Goal: Information Seeking & Learning: Learn about a topic

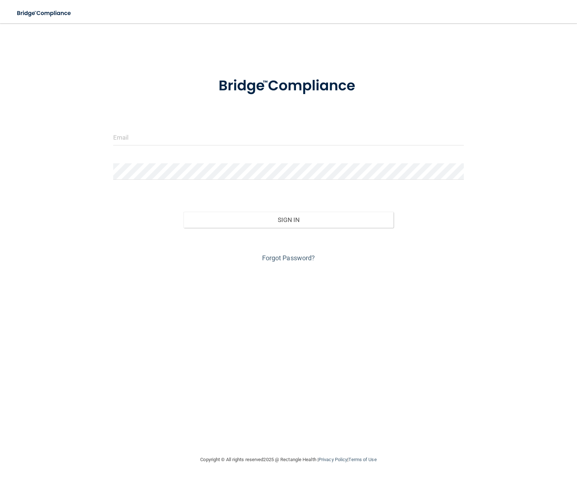
click at [155, 127] on form "Invalid email/password. You don't have permission to access that page. Sign In …" at bounding box center [288, 165] width 351 height 197
click at [154, 138] on input "email" at bounding box center [288, 137] width 351 height 16
type input "[PERSON_NAME][EMAIL_ADDRESS][PERSON_NAME][DOMAIN_NAME]"
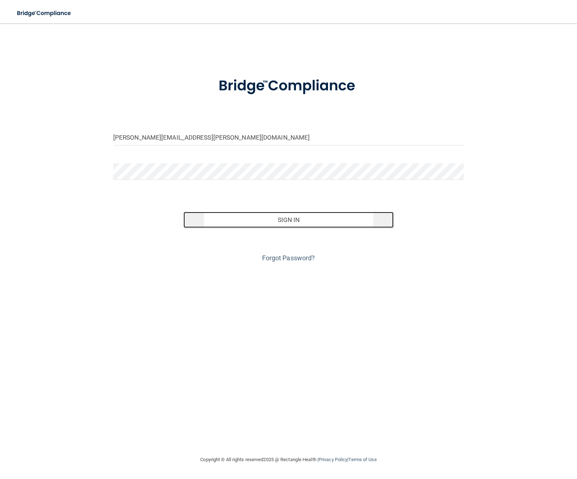
click at [362, 222] on button "Sign In" at bounding box center [289, 220] width 211 height 16
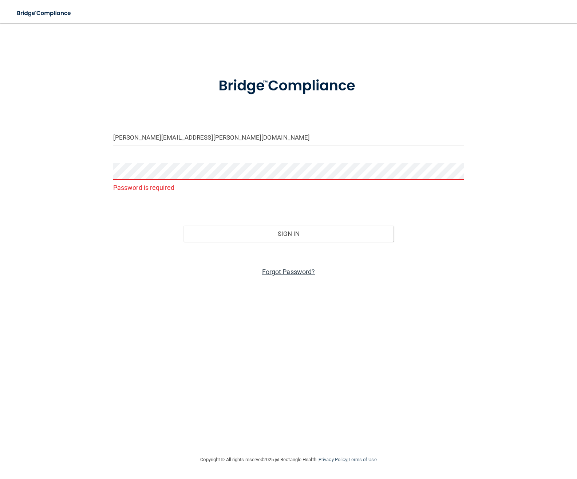
click at [285, 273] on link "Forgot Password?" at bounding box center [288, 272] width 53 height 8
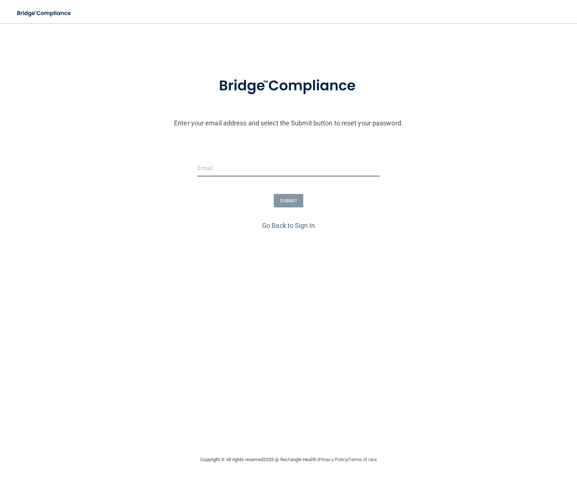
click at [227, 165] on input "email" at bounding box center [288, 168] width 183 height 16
type input "[PERSON_NAME][EMAIL_ADDRESS][PERSON_NAME][DOMAIN_NAME]"
click at [285, 201] on button "SUBMIT" at bounding box center [289, 200] width 30 height 13
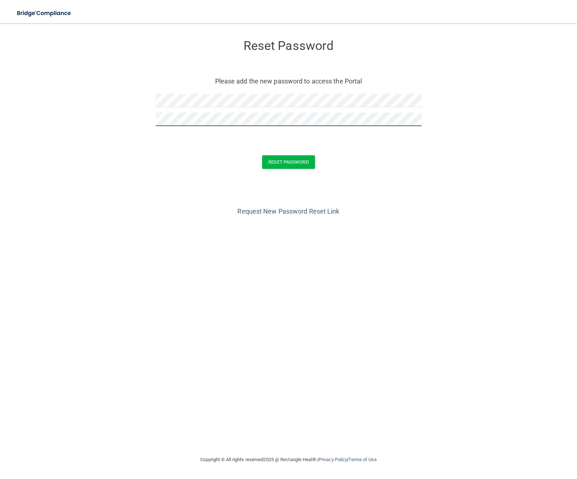
click at [262, 155] on button "Reset Password" at bounding box center [288, 161] width 52 height 13
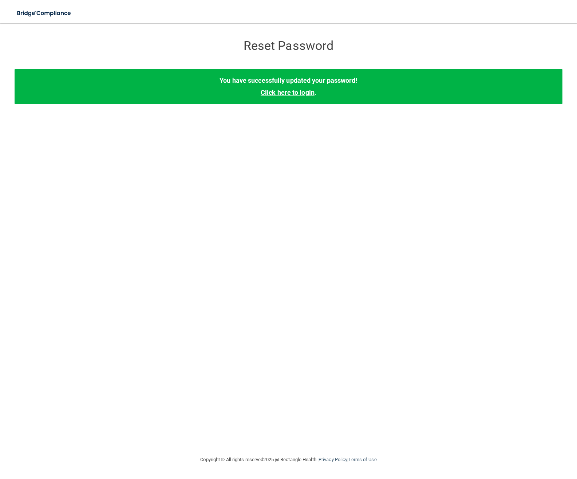
click at [286, 91] on link "Click here to login" at bounding box center [288, 93] width 54 height 8
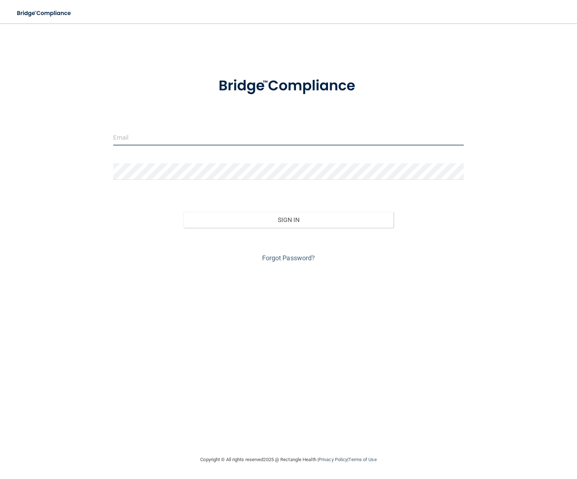
click at [141, 140] on input "email" at bounding box center [288, 137] width 351 height 16
type input "[PERSON_NAME][EMAIL_ADDRESS][PERSON_NAME][DOMAIN_NAME]"
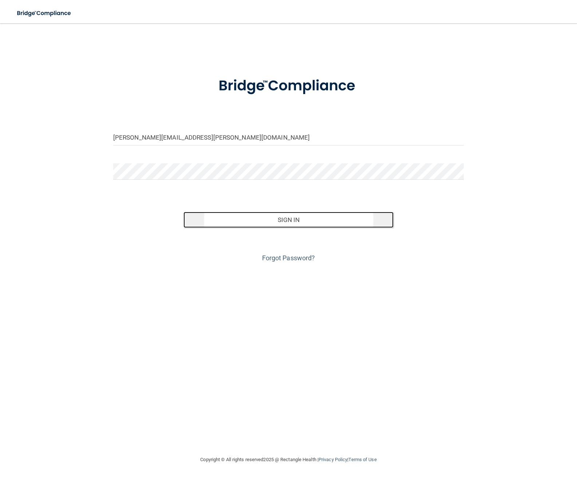
click at [245, 217] on button "Sign In" at bounding box center [289, 220] width 211 height 16
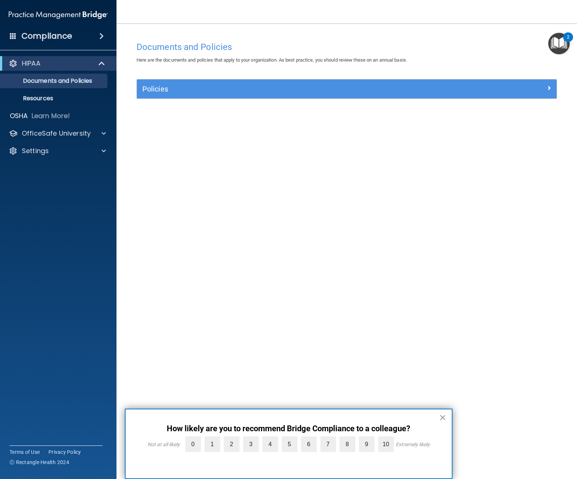
click at [443, 414] on button "×" at bounding box center [443, 417] width 7 height 12
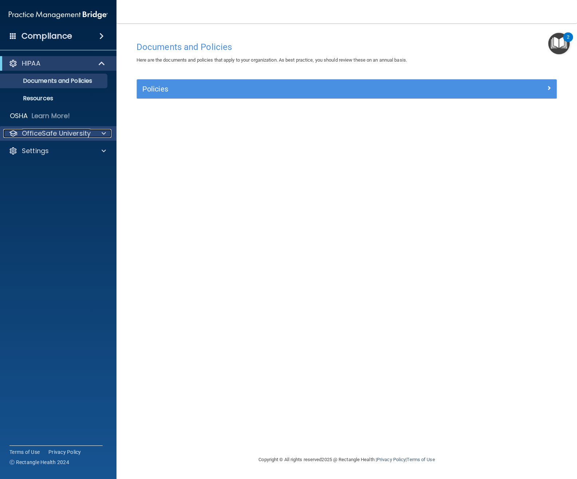
click at [60, 132] on p "OfficeSafe University" at bounding box center [56, 133] width 69 height 9
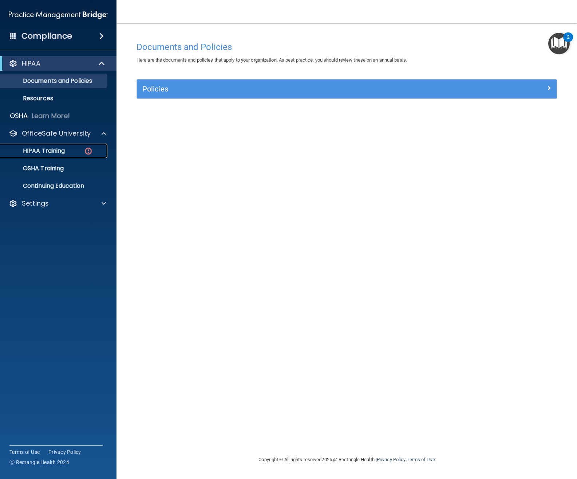
click at [60, 153] on p "HIPAA Training" at bounding box center [35, 150] width 60 height 7
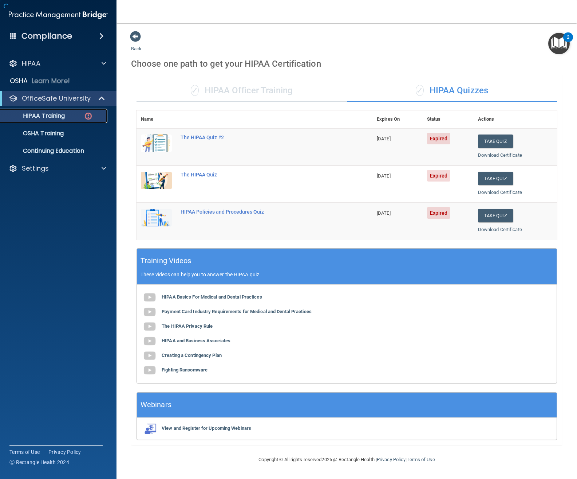
click at [33, 116] on p "HIPAA Training" at bounding box center [35, 115] width 60 height 7
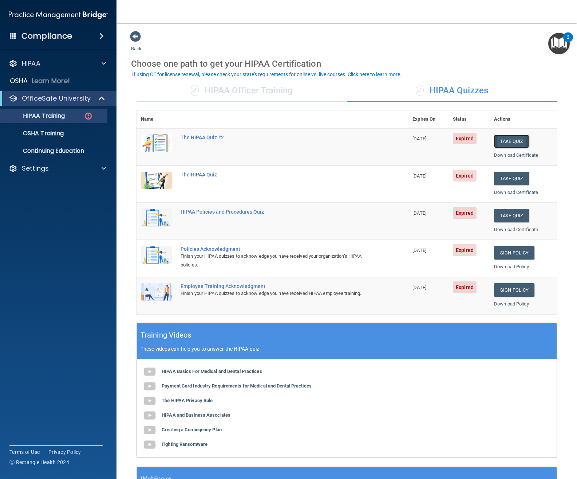
click at [505, 140] on button "Take Quiz" at bounding box center [511, 140] width 35 height 13
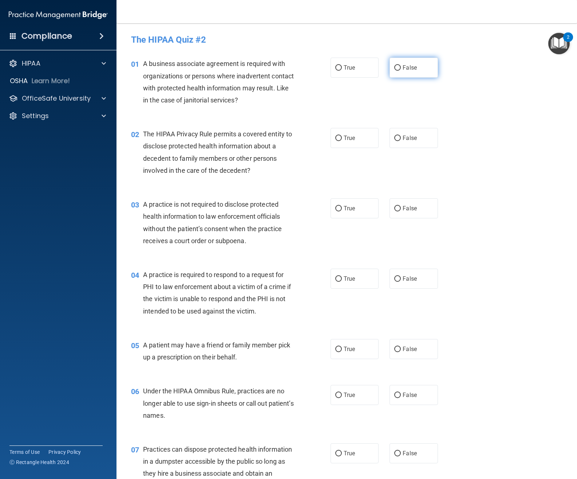
click at [395, 67] on input "False" at bounding box center [398, 67] width 7 height 5
radio input "true"
click at [332, 138] on label "True" at bounding box center [355, 138] width 48 height 20
click at [335, 138] on input "True" at bounding box center [338, 138] width 7 height 5
radio input "true"
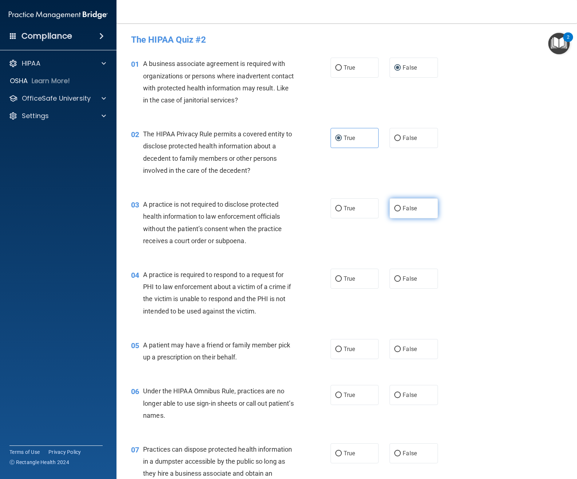
click at [395, 206] on input "False" at bounding box center [398, 208] width 7 height 5
radio input "true"
click at [337, 278] on input "True" at bounding box center [338, 278] width 7 height 5
radio input "true"
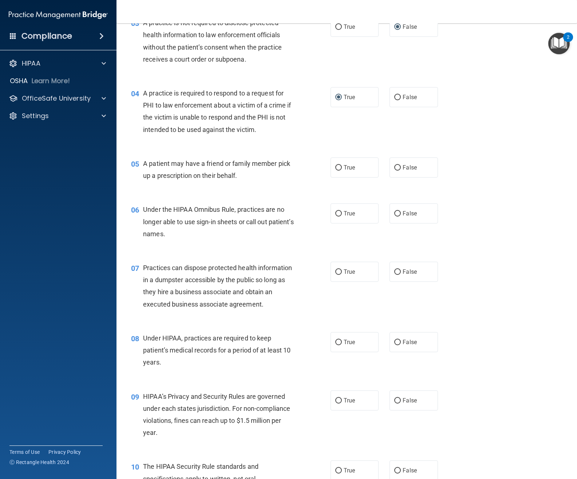
scroll to position [182, 0]
click at [335, 167] on input "True" at bounding box center [338, 166] width 7 height 5
radio input "true"
click at [396, 213] on input "False" at bounding box center [398, 212] width 7 height 5
radio input "true"
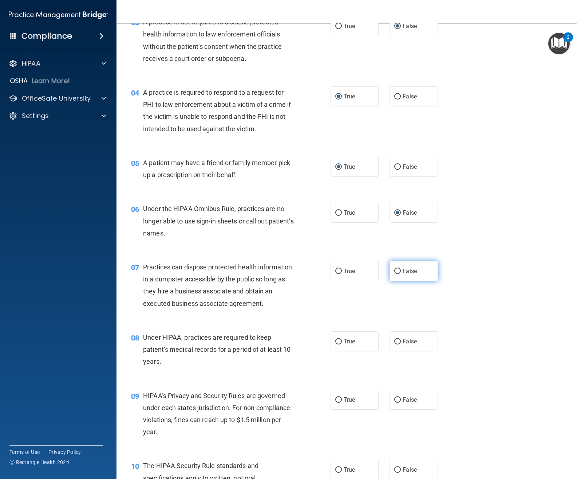
click at [395, 271] on input "False" at bounding box center [398, 270] width 7 height 5
radio input "true"
click at [395, 340] on input "False" at bounding box center [398, 341] width 7 height 5
radio input "true"
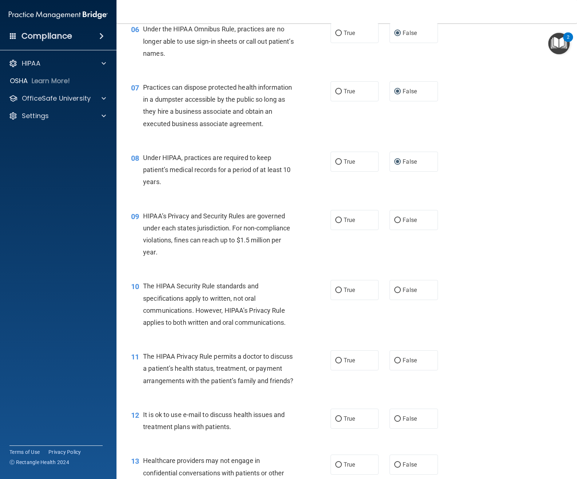
scroll to position [364, 0]
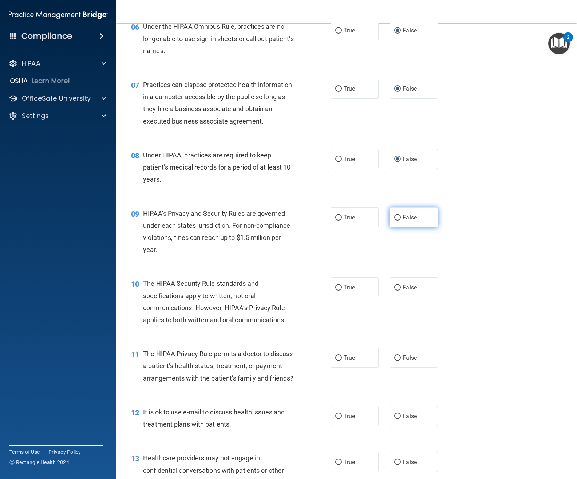
click at [397, 219] on input "False" at bounding box center [398, 217] width 7 height 5
radio input "true"
click at [335, 287] on input "True" at bounding box center [338, 287] width 7 height 5
radio input "true"
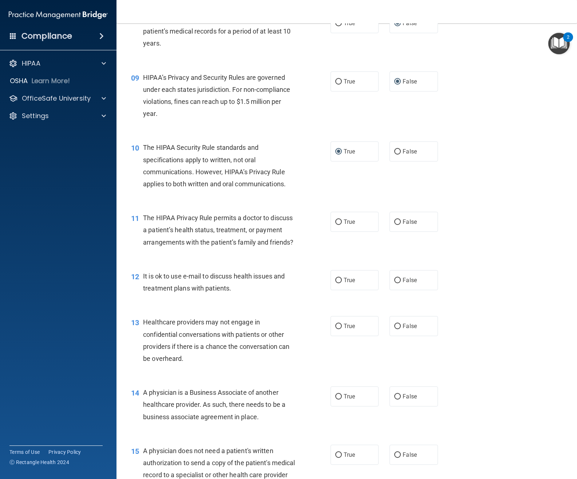
scroll to position [546, 0]
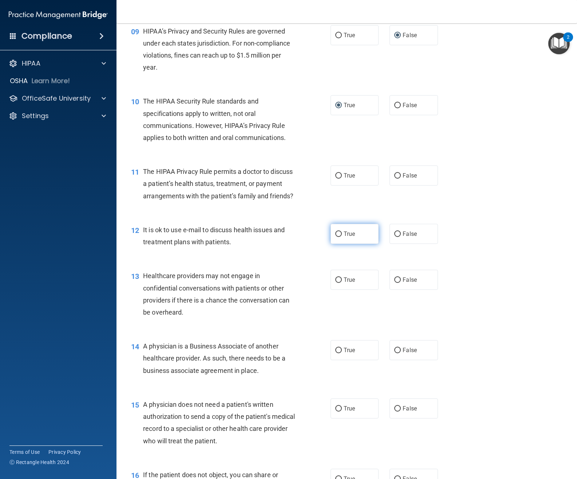
click at [335, 237] on input "True" at bounding box center [338, 233] width 7 height 5
radio input "true"
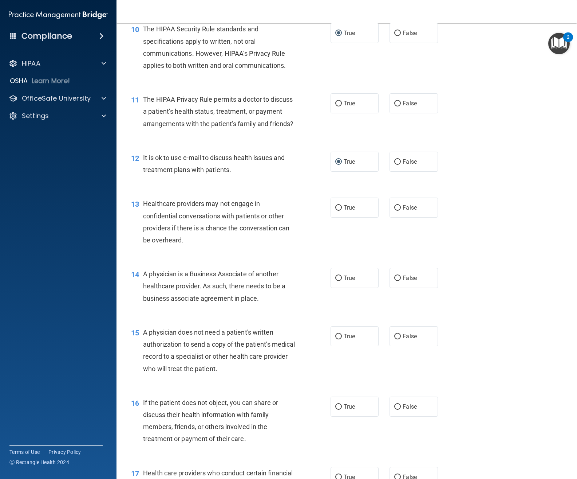
scroll to position [619, 0]
click at [395, 210] on input "False" at bounding box center [398, 206] width 7 height 5
radio input "true"
drag, startPoint x: 336, startPoint y: 289, endPoint x: 338, endPoint y: 306, distance: 17.3
click at [336, 280] on input "True" at bounding box center [338, 277] width 7 height 5
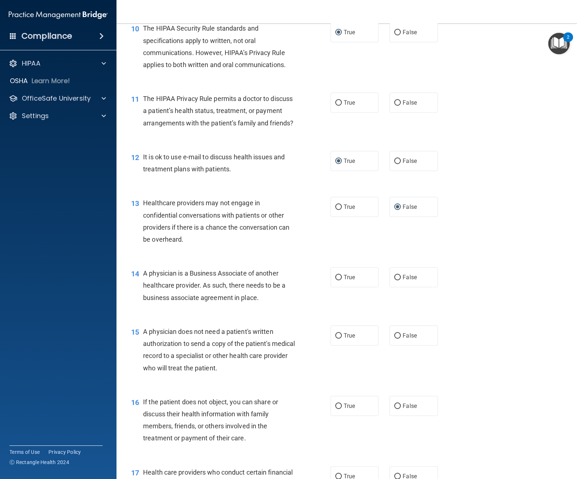
radio input "true"
click at [338, 338] on input "True" at bounding box center [338, 335] width 7 height 5
radio input "true"
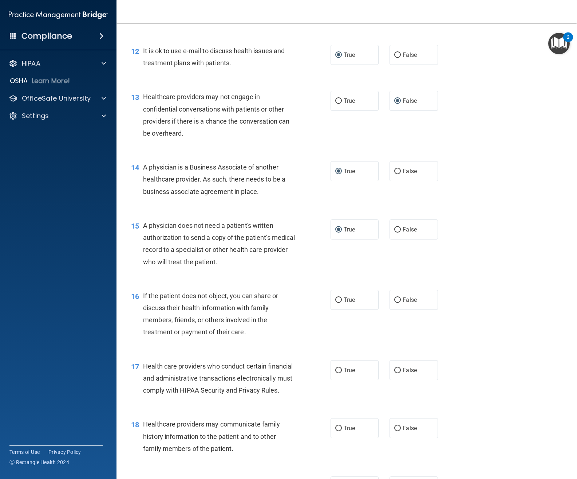
scroll to position [729, 0]
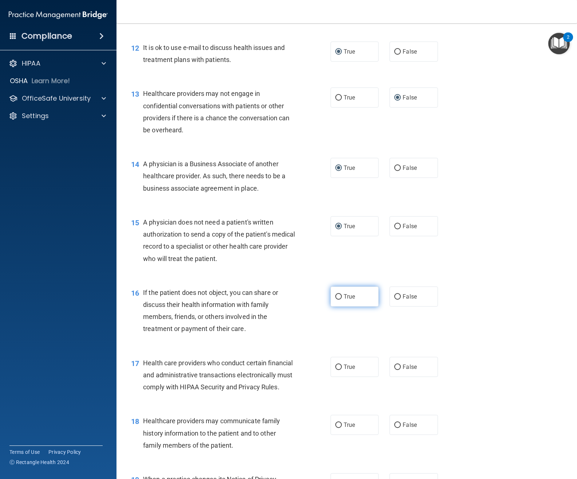
click at [336, 299] on input "True" at bounding box center [338, 296] width 7 height 5
radio input "true"
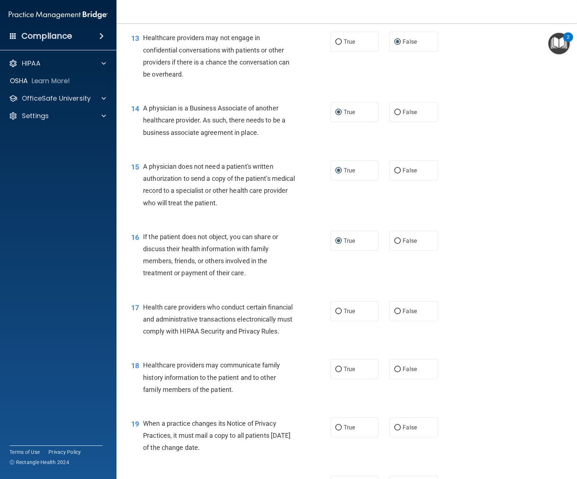
scroll to position [801, 0]
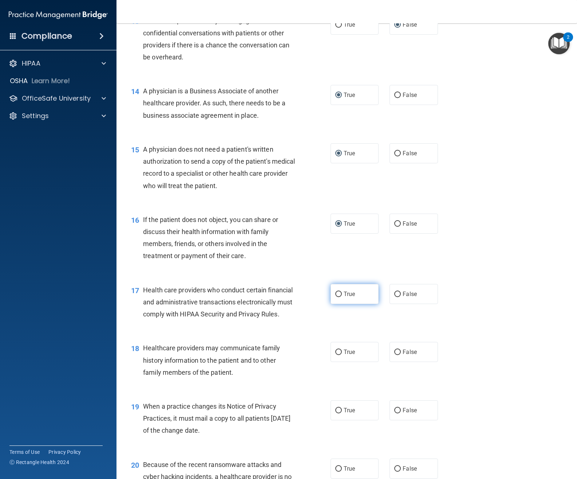
click at [338, 297] on input "True" at bounding box center [338, 293] width 7 height 5
radio input "true"
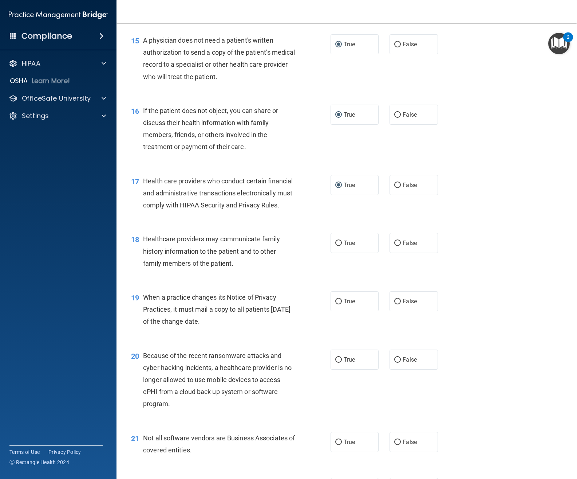
scroll to position [911, 0]
click at [395, 246] on input "False" at bounding box center [398, 242] width 7 height 5
radio input "true"
click at [338, 304] on input "True" at bounding box center [338, 300] width 7 height 5
radio input "true"
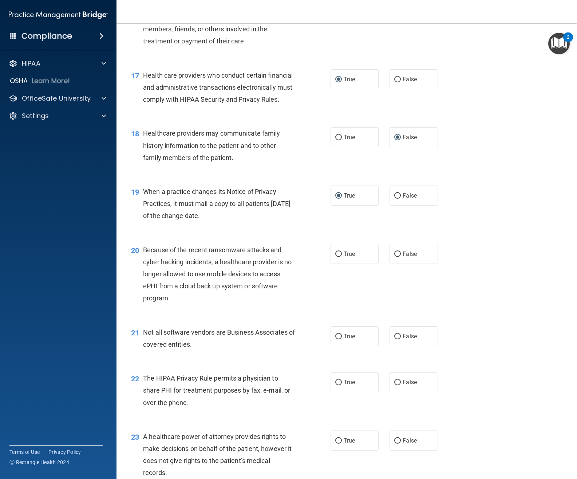
scroll to position [1020, 0]
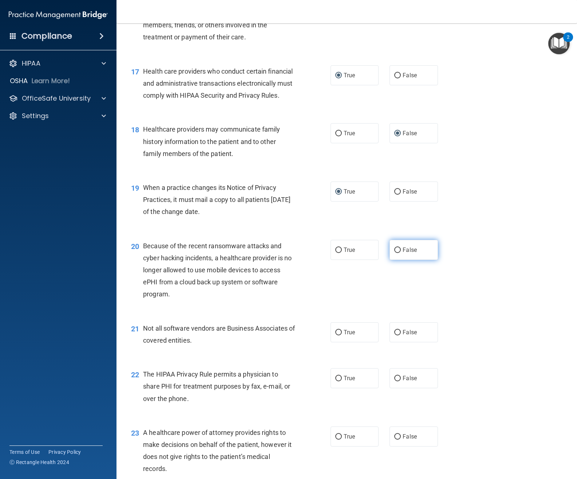
click at [395, 253] on input "False" at bounding box center [398, 249] width 7 height 5
radio input "true"
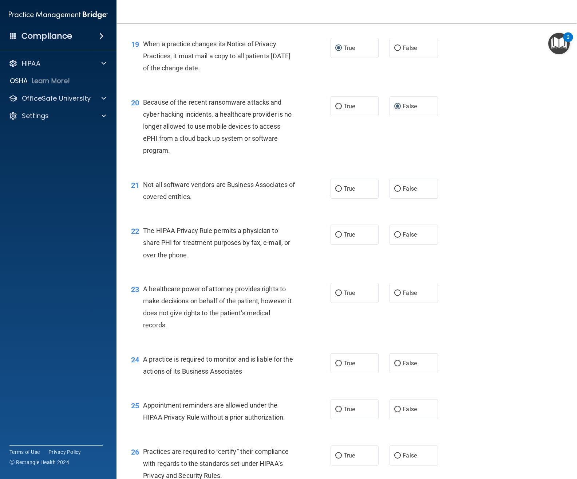
scroll to position [1166, 0]
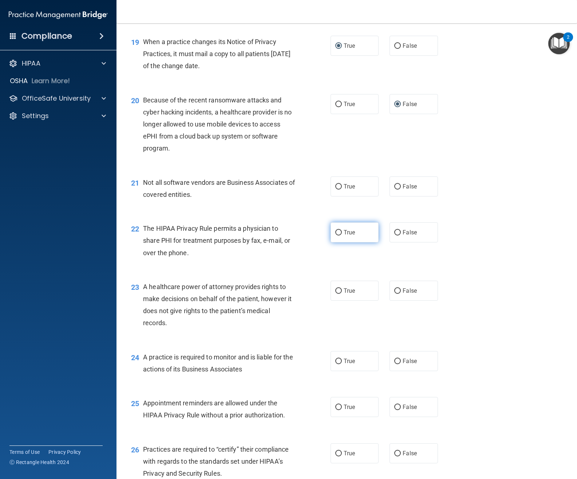
click at [335, 235] on input "True" at bounding box center [338, 232] width 7 height 5
radio input "true"
click at [337, 189] on input "True" at bounding box center [338, 186] width 7 height 5
radio input "true"
click at [337, 294] on input "True" at bounding box center [338, 290] width 7 height 5
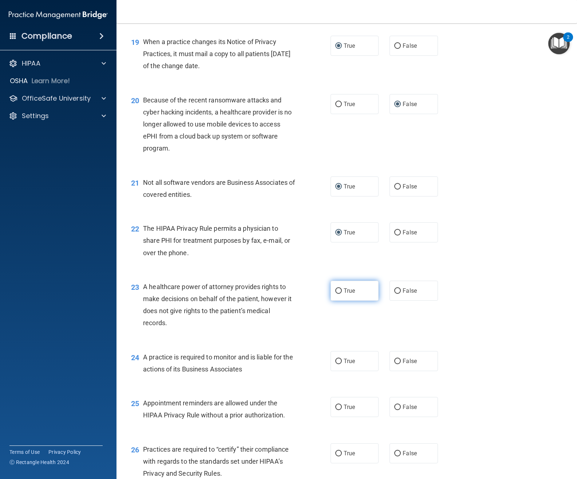
radio input "true"
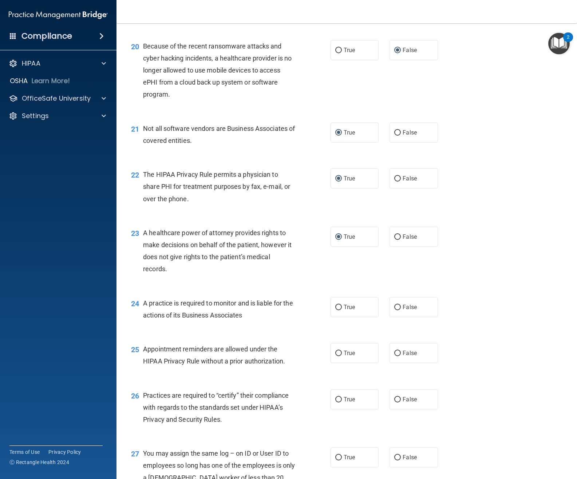
scroll to position [1275, 0]
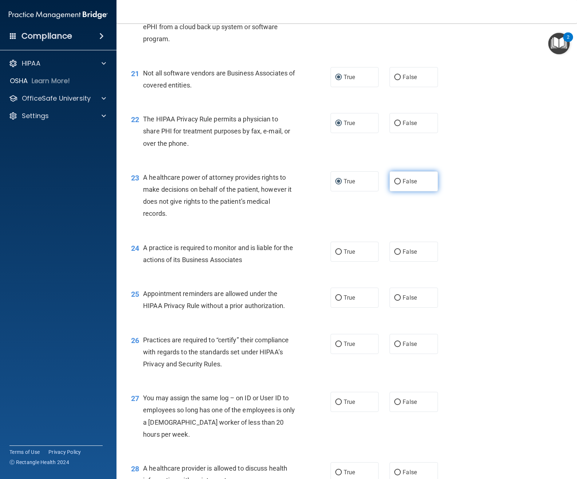
click at [395, 184] on input "False" at bounding box center [398, 181] width 7 height 5
radio input "true"
radio input "false"
click at [397, 255] on input "False" at bounding box center [398, 251] width 7 height 5
radio input "true"
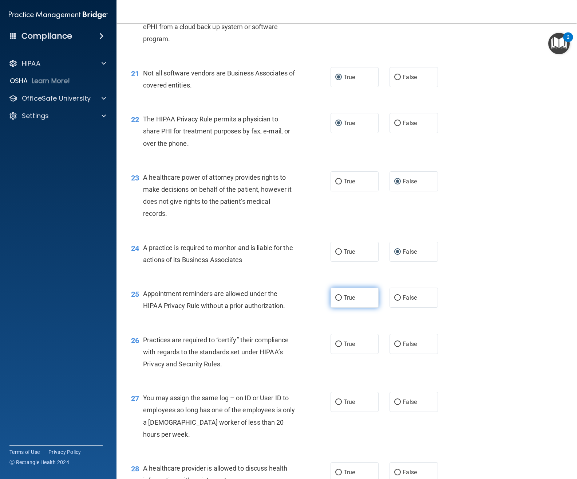
click at [335, 301] on input "True" at bounding box center [338, 297] width 7 height 5
radio input "true"
click at [396, 347] on input "False" at bounding box center [398, 343] width 7 height 5
radio input "true"
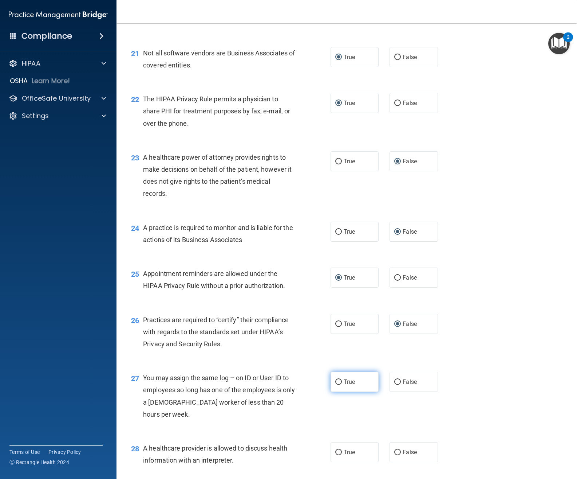
scroll to position [1311, 0]
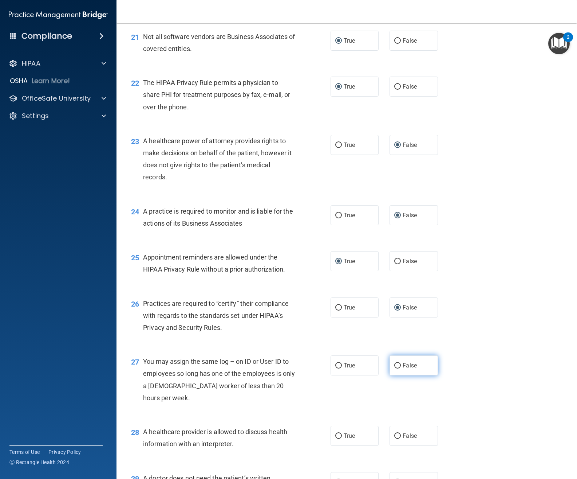
click at [395, 368] on input "False" at bounding box center [398, 365] width 7 height 5
radio input "true"
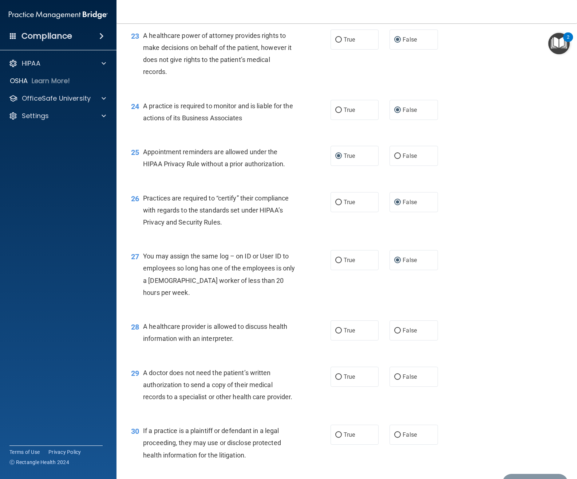
scroll to position [1421, 0]
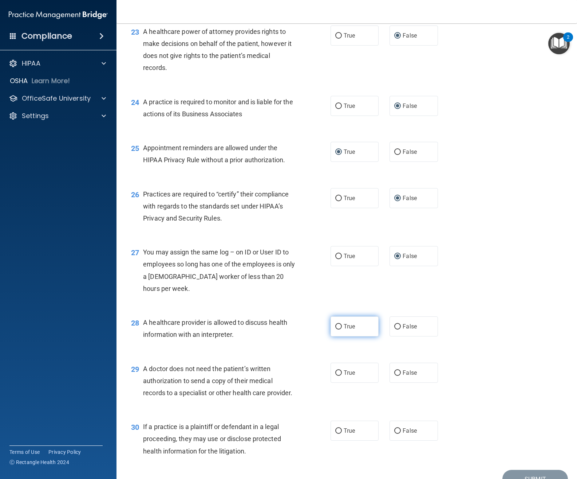
click at [335, 329] on input "True" at bounding box center [338, 326] width 7 height 5
radio input "true"
click at [337, 376] on input "True" at bounding box center [338, 372] width 7 height 5
radio input "true"
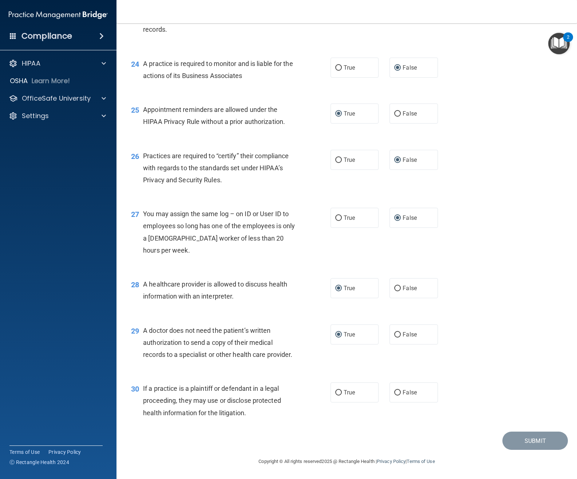
scroll to position [1495, 0]
click at [335, 390] on input "True" at bounding box center [338, 392] width 7 height 5
radio input "true"
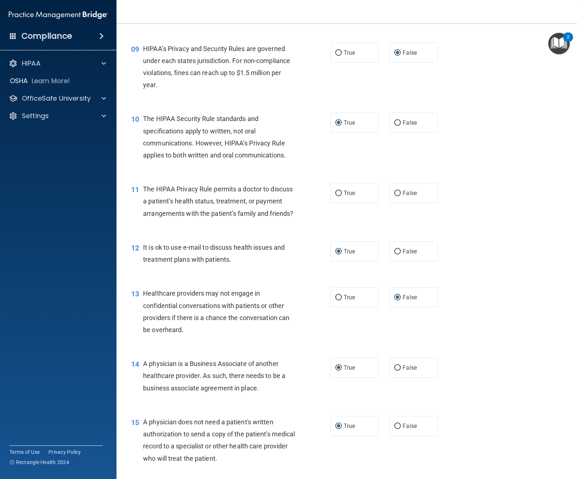
scroll to position [512, 0]
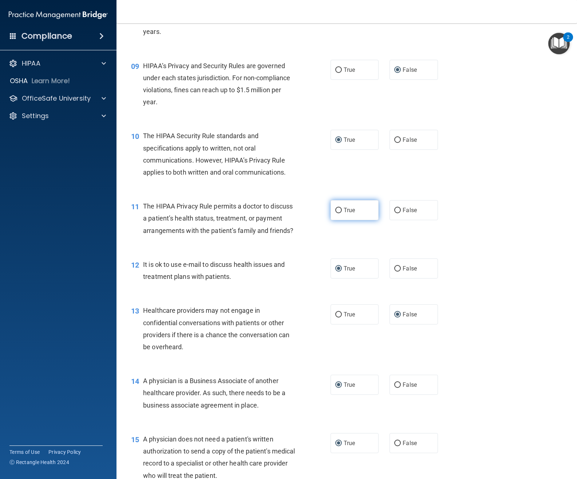
click at [336, 208] on input "True" at bounding box center [338, 210] width 7 height 5
radio input "true"
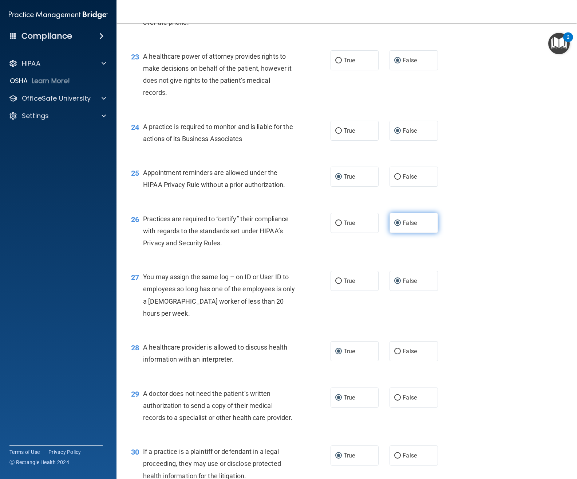
scroll to position [1495, 0]
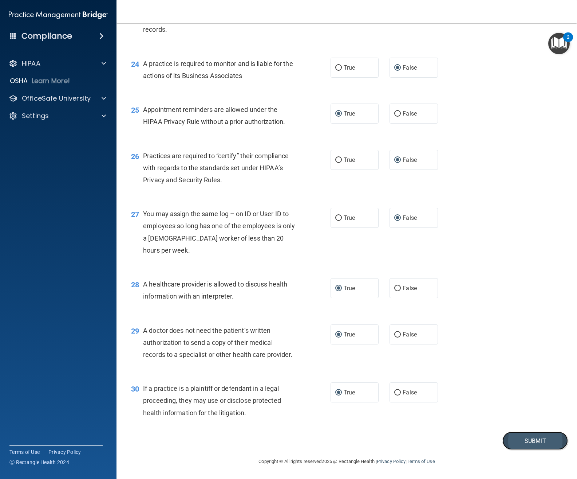
click at [542, 441] on button "Submit" at bounding box center [536, 440] width 66 height 19
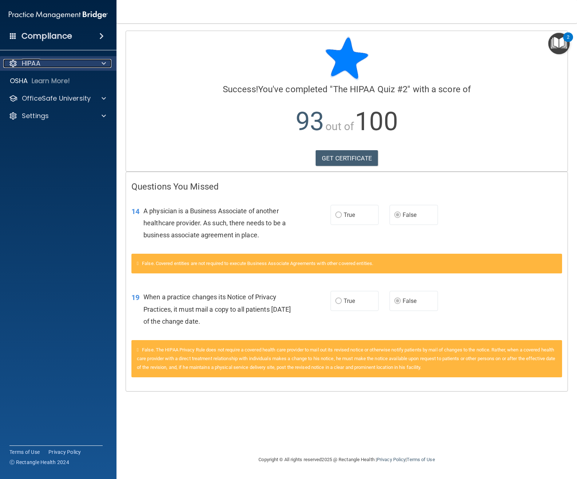
click at [31, 60] on p "HIPAA" at bounding box center [31, 63] width 19 height 9
click at [31, 63] on p "HIPAA" at bounding box center [31, 63] width 19 height 9
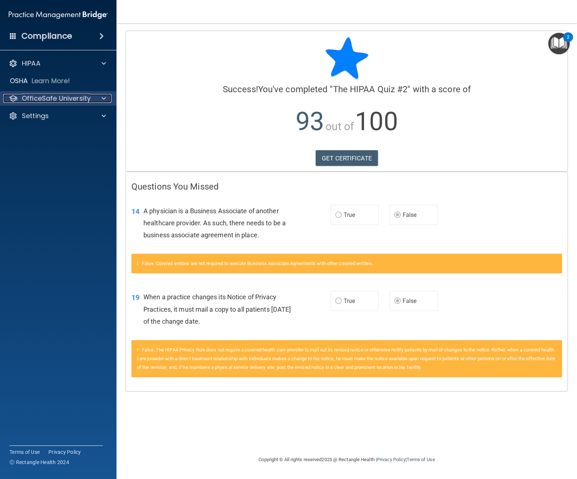
click at [43, 99] on p "OfficeSafe University" at bounding box center [56, 98] width 69 height 9
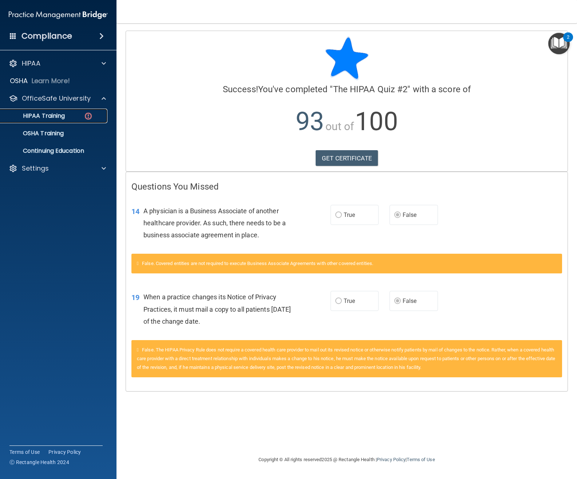
click at [45, 116] on p "HIPAA Training" at bounding box center [35, 115] width 60 height 7
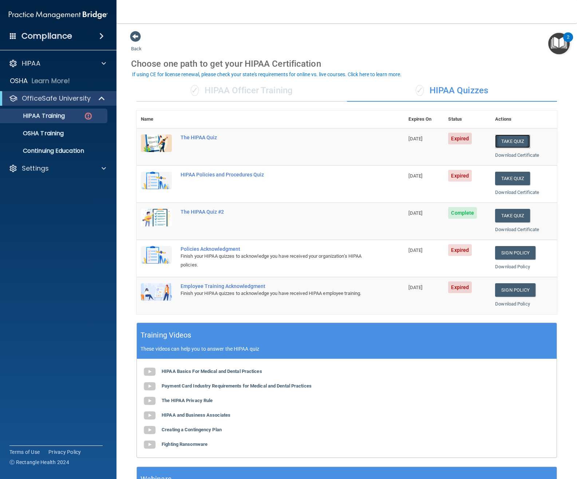
click at [506, 138] on button "Take Quiz" at bounding box center [512, 140] width 35 height 13
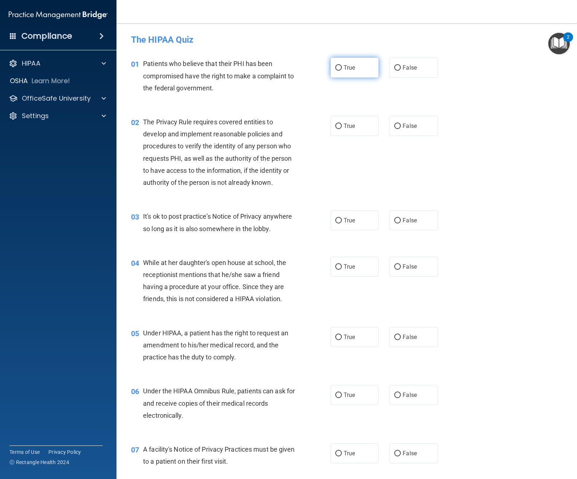
click at [338, 66] on input "True" at bounding box center [338, 67] width 7 height 5
radio input "true"
click at [336, 126] on input "True" at bounding box center [338, 125] width 7 height 5
radio input "true"
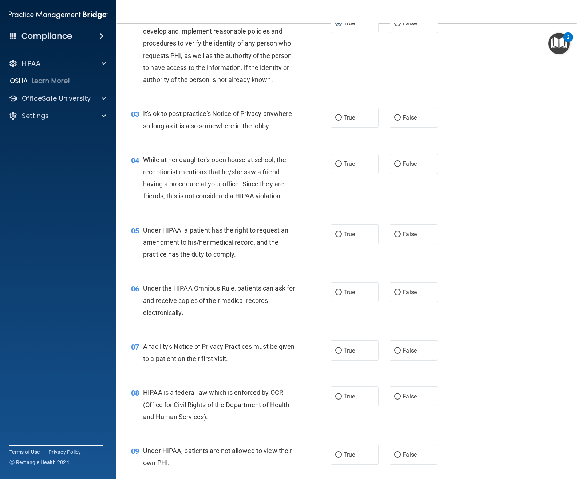
scroll to position [146, 0]
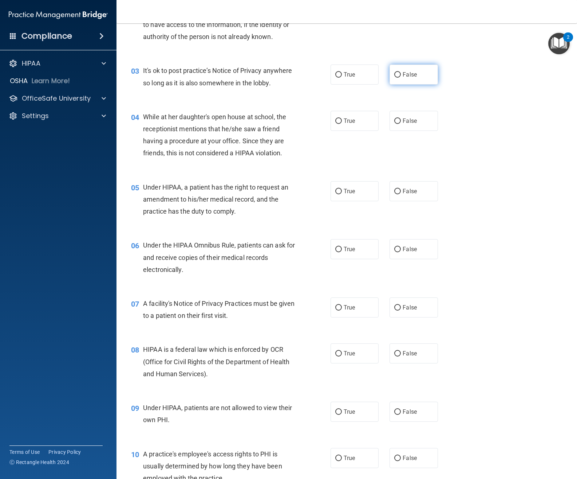
click at [395, 74] on input "False" at bounding box center [398, 74] width 7 height 5
radio input "true"
click at [395, 124] on input "False" at bounding box center [398, 120] width 7 height 5
radio input "true"
click at [395, 194] on input "False" at bounding box center [398, 191] width 7 height 5
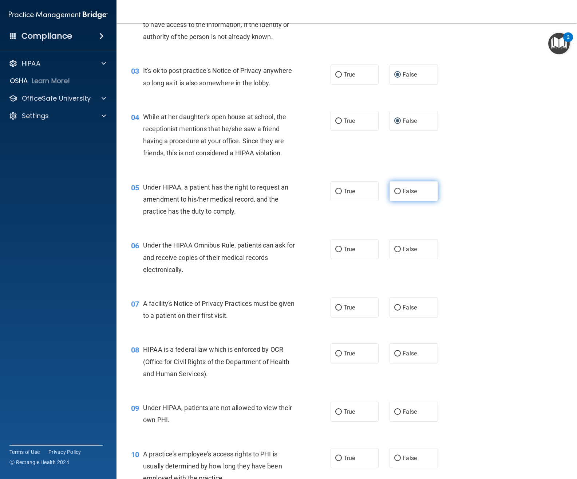
radio input "true"
click at [336, 252] on input "True" at bounding box center [338, 249] width 7 height 5
radio input "true"
click at [335, 310] on input "True" at bounding box center [338, 307] width 7 height 5
radio input "true"
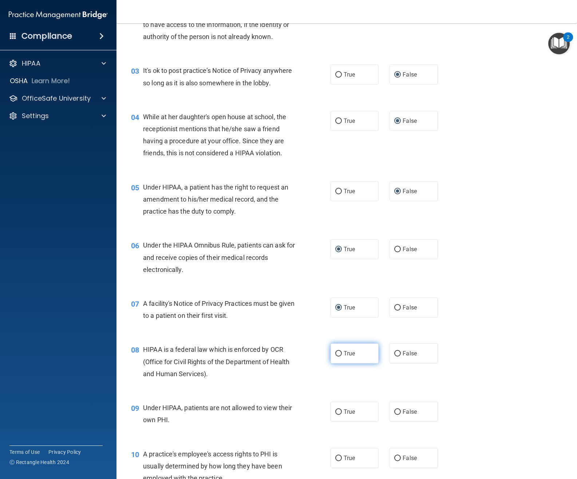
click at [335, 356] on input "True" at bounding box center [338, 353] width 7 height 5
radio input "true"
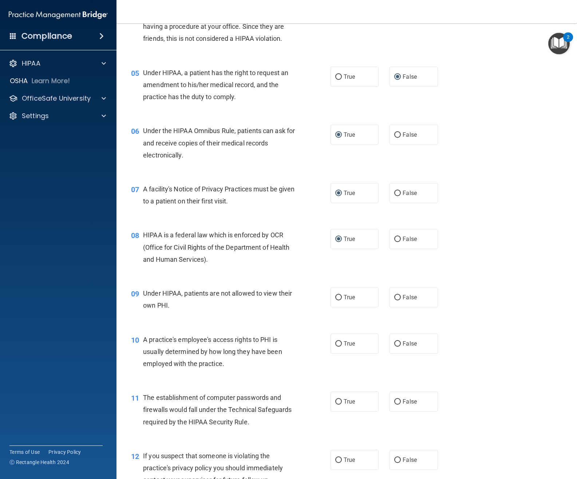
scroll to position [364, 0]
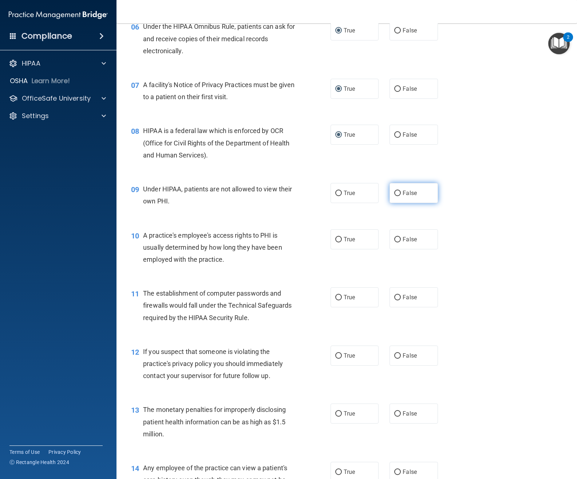
click at [395, 196] on input "False" at bounding box center [398, 193] width 7 height 5
radio input "true"
click at [395, 242] on input "False" at bounding box center [398, 239] width 7 height 5
radio input "true"
click at [336, 300] on input "True" at bounding box center [338, 297] width 7 height 5
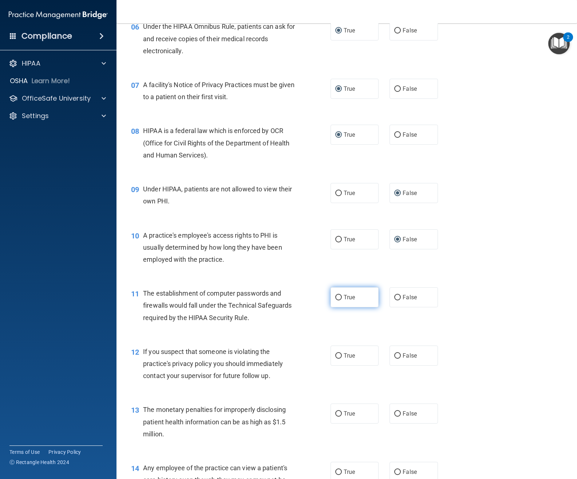
radio input "true"
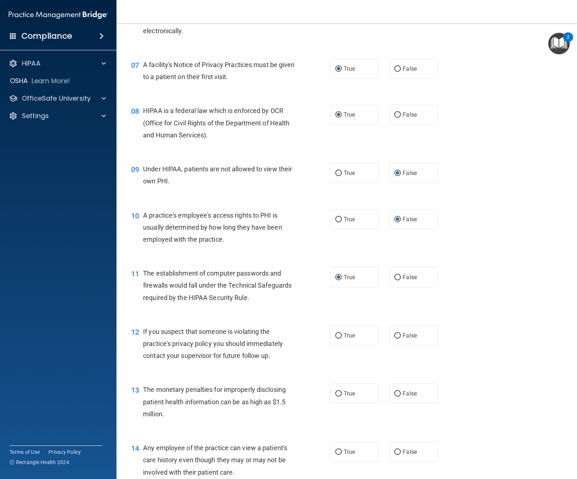
scroll to position [401, 0]
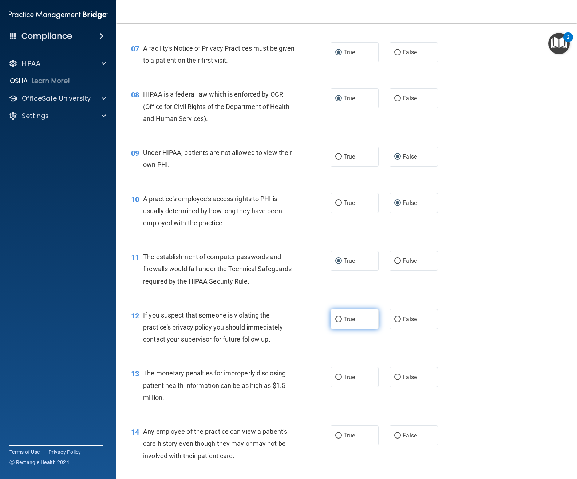
click at [337, 322] on input "True" at bounding box center [338, 319] width 7 height 5
radio input "true"
click at [395, 380] on input "False" at bounding box center [398, 376] width 7 height 5
radio input "true"
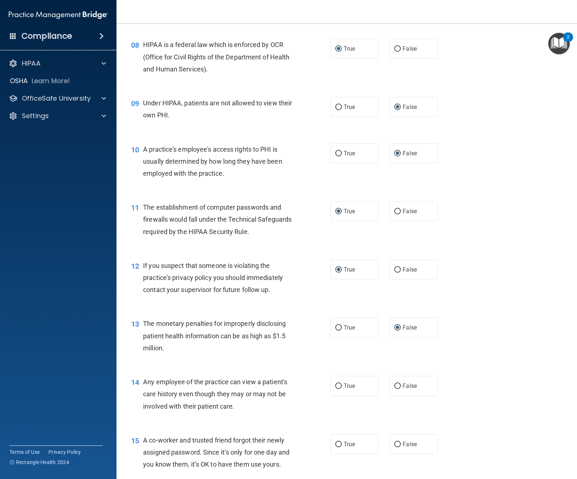
scroll to position [583, 0]
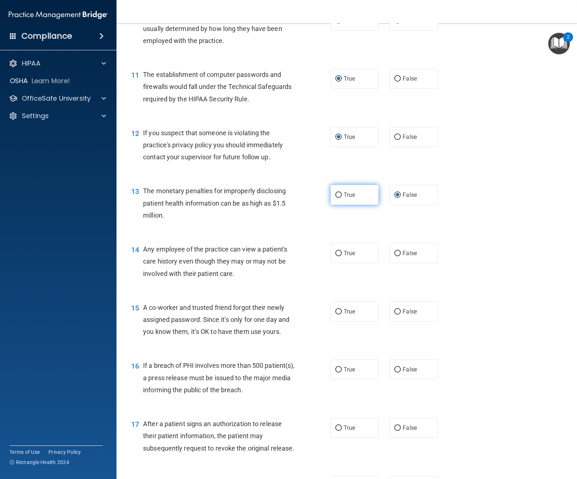
click at [337, 198] on input "True" at bounding box center [338, 194] width 7 height 5
radio input "true"
radio input "false"
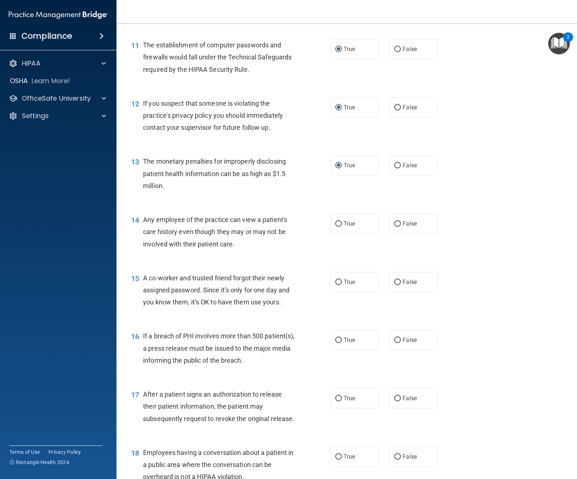
scroll to position [656, 0]
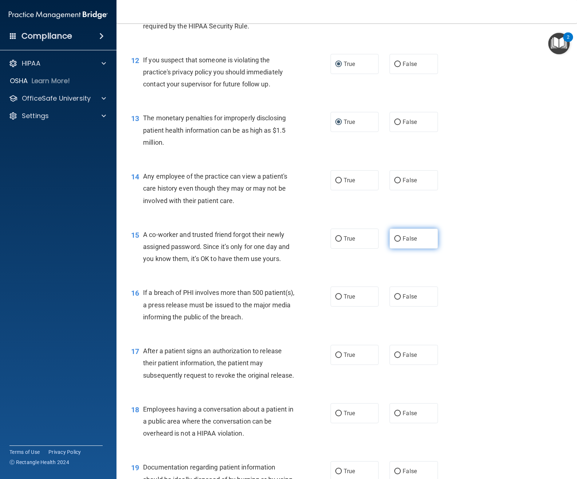
click at [398, 248] on label "False" at bounding box center [414, 238] width 48 height 20
click at [398, 242] on input "False" at bounding box center [398, 238] width 7 height 5
radio input "true"
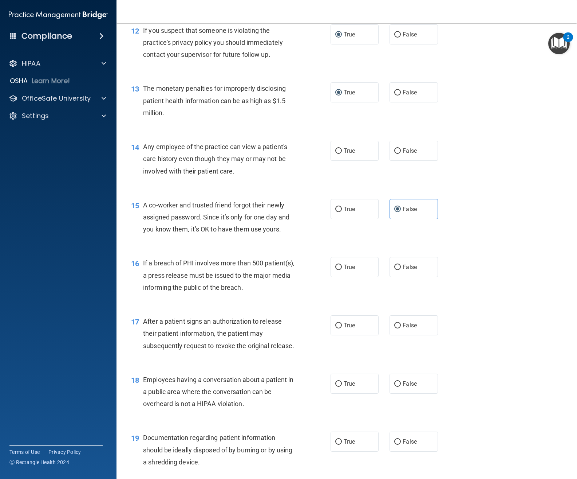
scroll to position [729, 0]
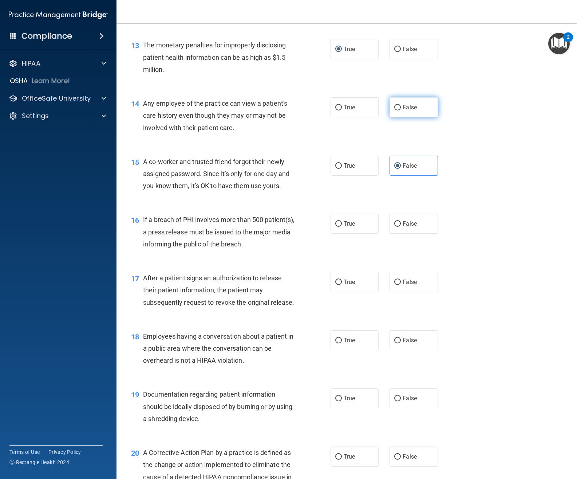
click at [396, 110] on input "False" at bounding box center [398, 107] width 7 height 5
radio input "true"
click at [336, 227] on input "True" at bounding box center [338, 223] width 7 height 5
radio input "true"
click at [335, 285] on input "True" at bounding box center [338, 281] width 7 height 5
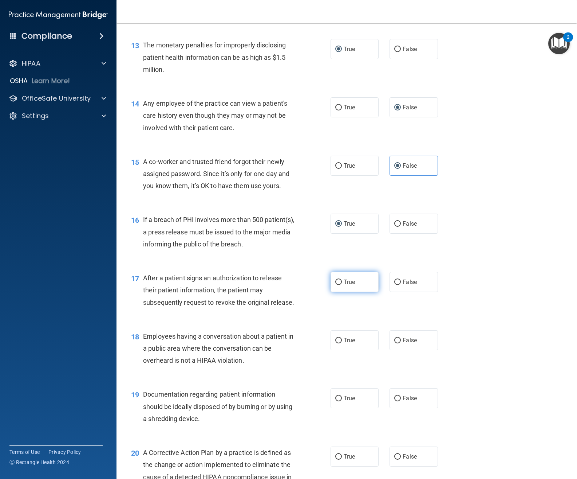
radio input "true"
click at [395, 343] on input "False" at bounding box center [398, 340] width 7 height 5
radio input "true"
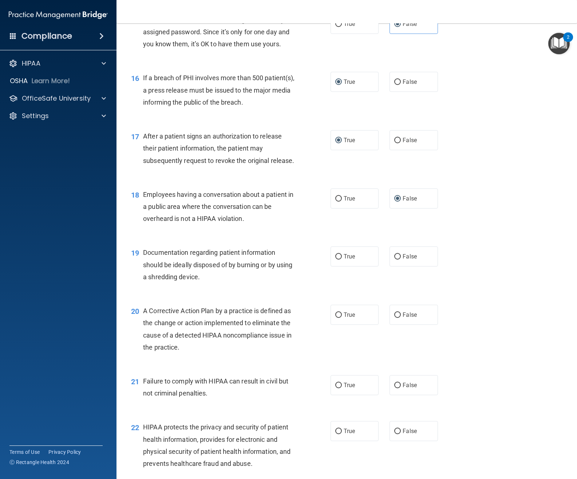
scroll to position [874, 0]
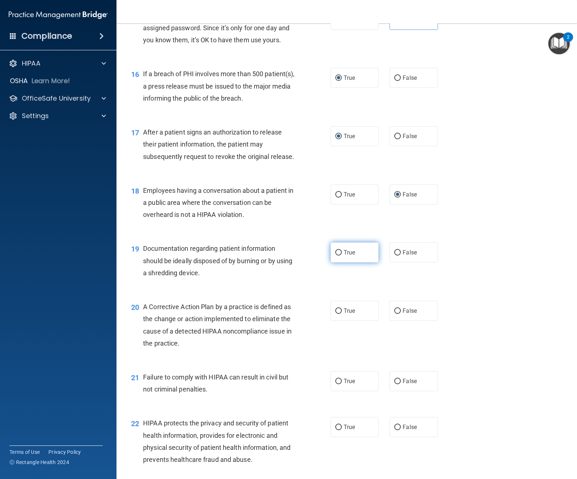
click at [335, 255] on input "True" at bounding box center [338, 252] width 7 height 5
radio input "true"
click at [395, 314] on input "False" at bounding box center [398, 310] width 7 height 5
radio input "true"
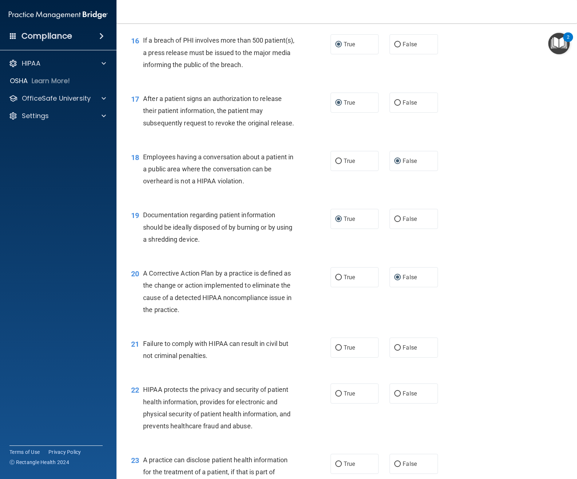
scroll to position [984, 0]
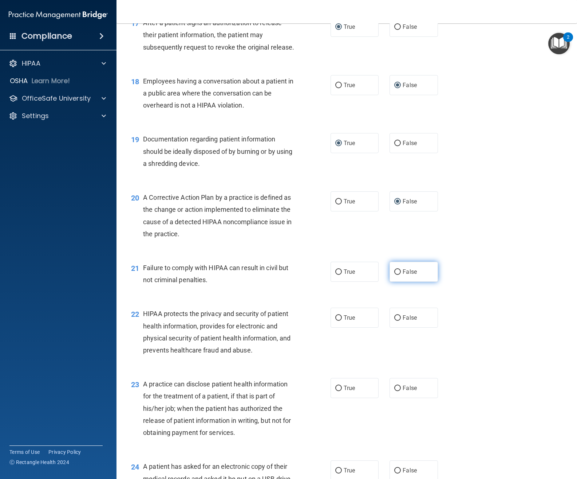
click at [397, 275] on input "False" at bounding box center [398, 271] width 7 height 5
radio input "true"
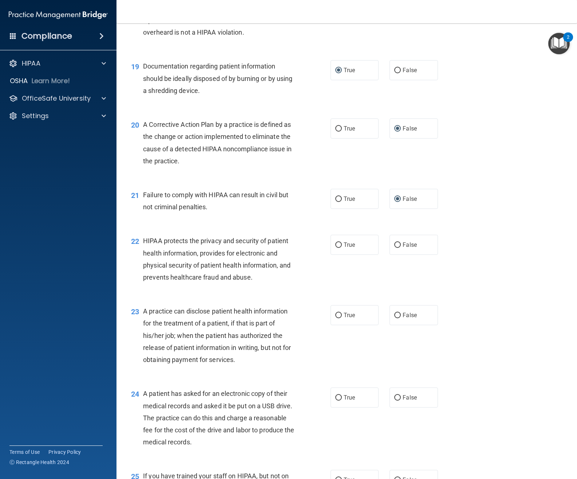
scroll to position [1093, 0]
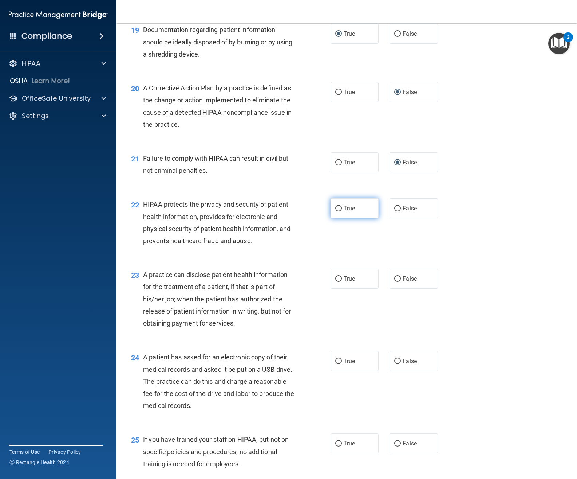
click at [335, 211] on input "True" at bounding box center [338, 208] width 7 height 5
radio input "true"
click at [337, 282] on input "True" at bounding box center [338, 278] width 7 height 5
radio input "true"
click at [396, 282] on input "False" at bounding box center [398, 278] width 7 height 5
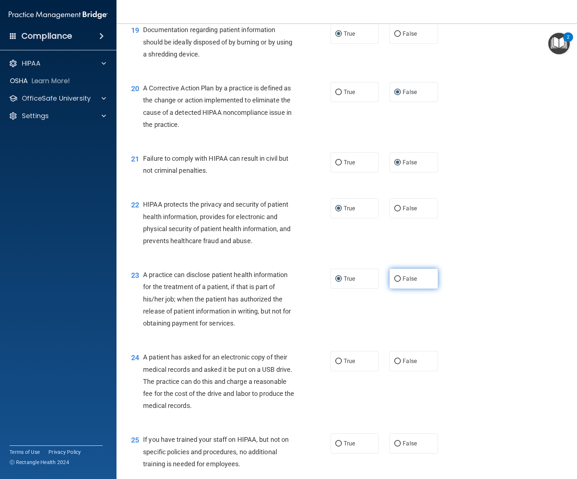
radio input "true"
radio input "false"
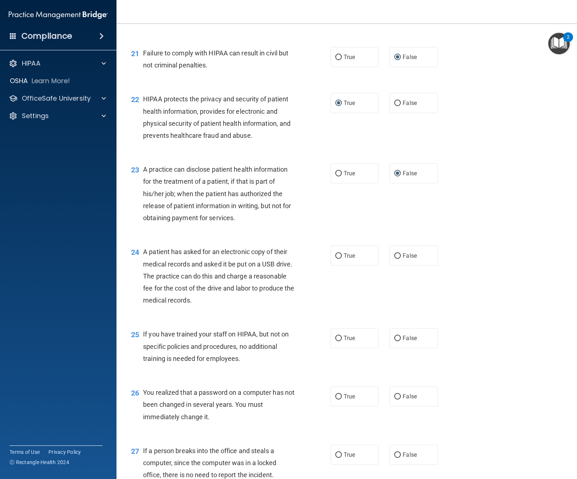
scroll to position [1202, 0]
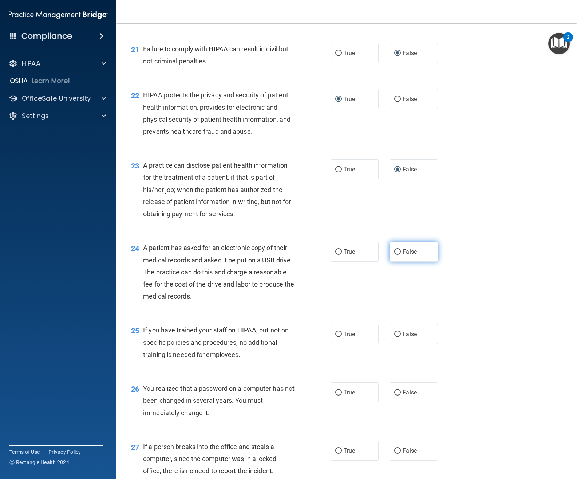
click at [395, 255] on input "False" at bounding box center [398, 251] width 7 height 5
radio input "true"
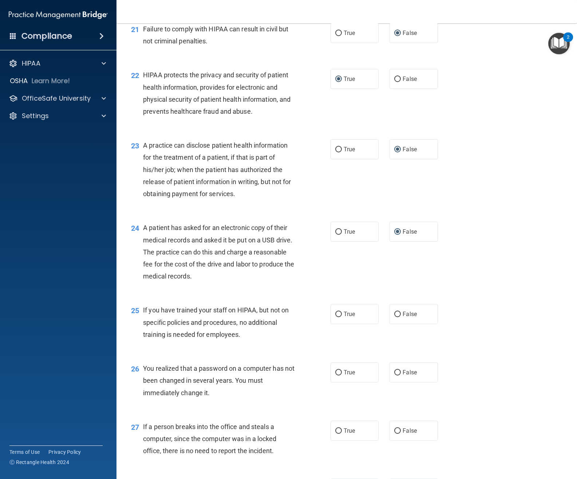
scroll to position [1311, 0]
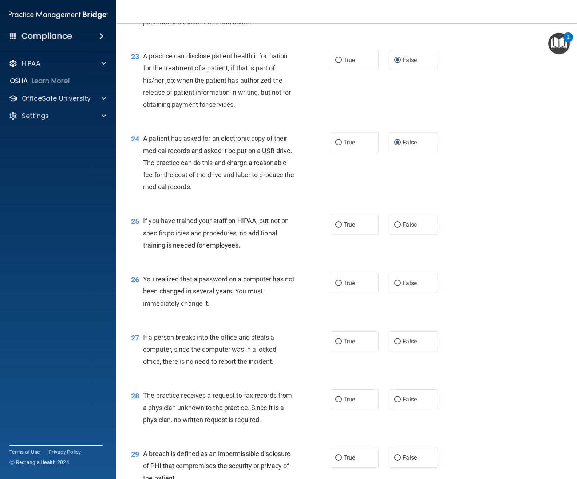
drag, startPoint x: 391, startPoint y: 247, endPoint x: 312, endPoint y: 267, distance: 81.7
click at [390, 235] on label "False" at bounding box center [414, 225] width 48 height 20
click at [395, 228] on input "False" at bounding box center [398, 224] width 7 height 5
radio input "true"
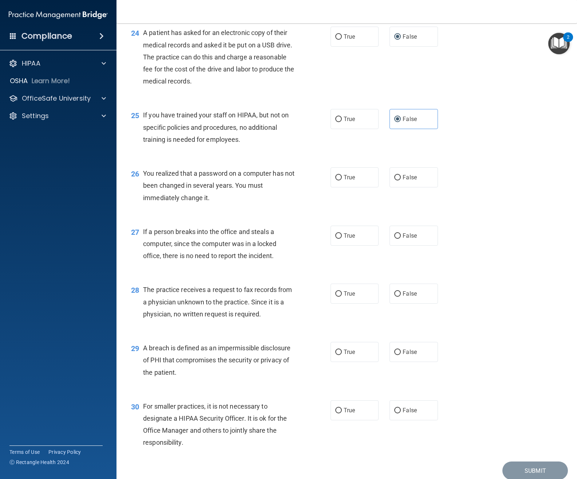
scroll to position [1421, 0]
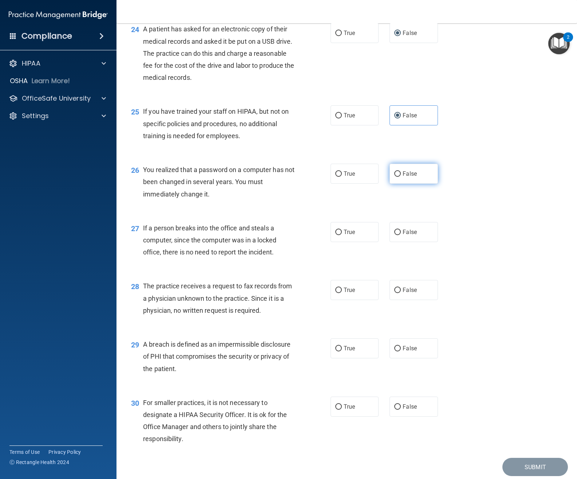
click at [396, 177] on input "False" at bounding box center [398, 173] width 7 height 5
radio input "true"
click at [395, 235] on input "False" at bounding box center [398, 231] width 7 height 5
radio input "true"
click at [385, 300] on div "True False" at bounding box center [389, 290] width 116 height 20
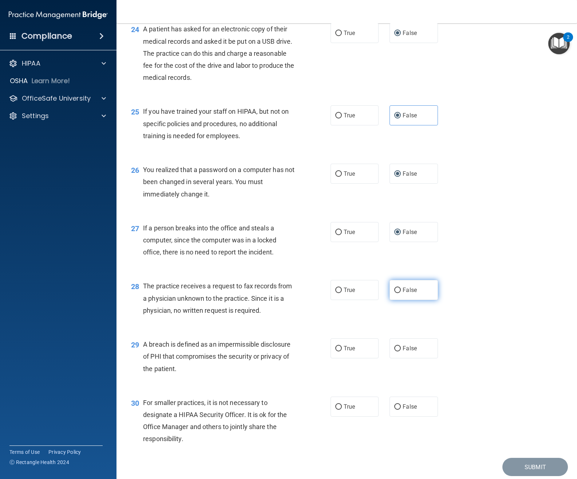
click at [395, 293] on input "False" at bounding box center [398, 289] width 7 height 5
radio input "true"
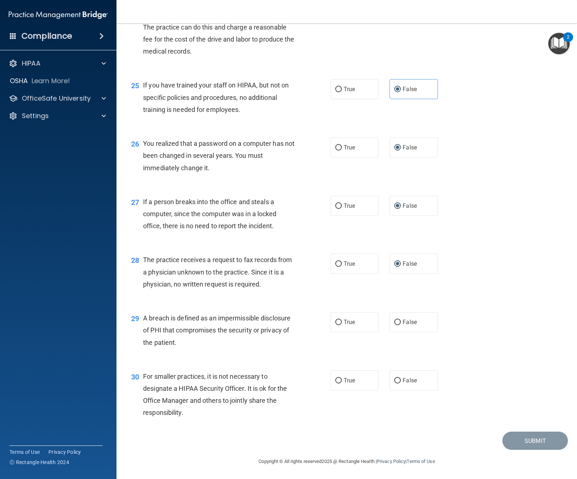
scroll to position [1471, 0]
click at [339, 321] on input "True" at bounding box center [338, 321] width 7 height 5
radio input "true"
click at [395, 378] on input "False" at bounding box center [398, 380] width 7 height 5
radio input "true"
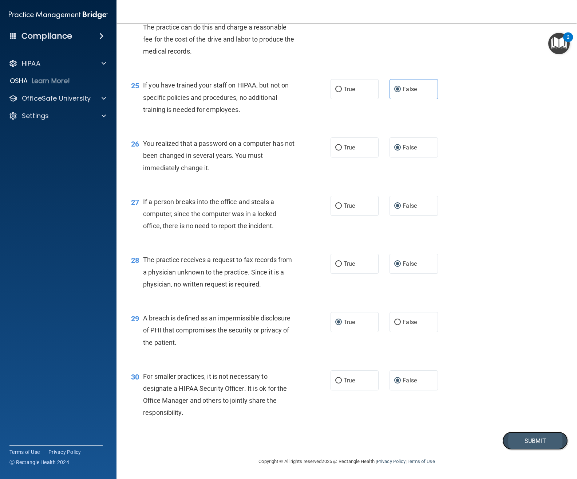
click at [526, 441] on button "Submit" at bounding box center [536, 440] width 66 height 19
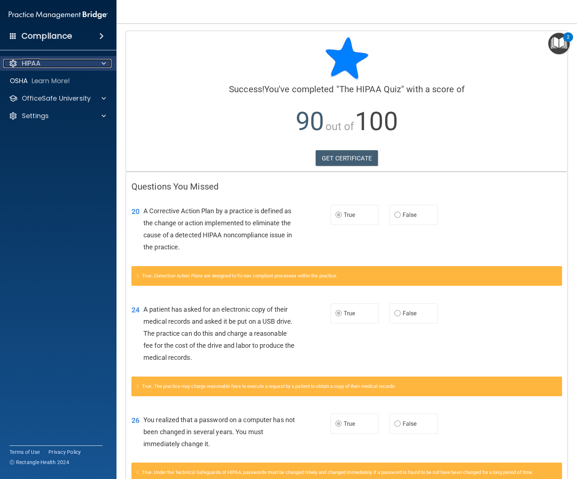
click at [36, 67] on p "HIPAA" at bounding box center [31, 63] width 19 height 9
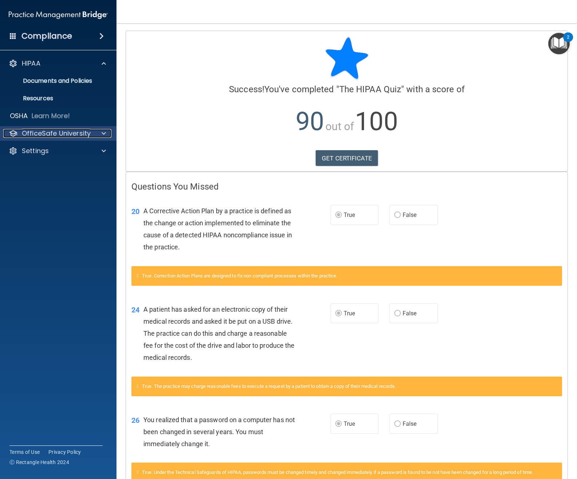
click at [78, 133] on p "OfficeSafe University" at bounding box center [56, 133] width 69 height 9
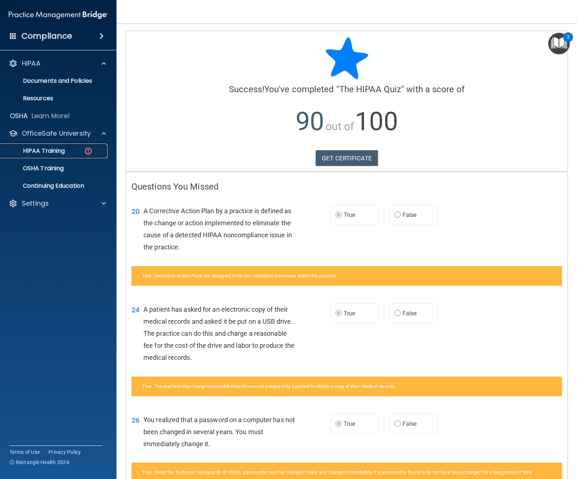
click at [41, 149] on p "HIPAA Training" at bounding box center [35, 150] width 60 height 7
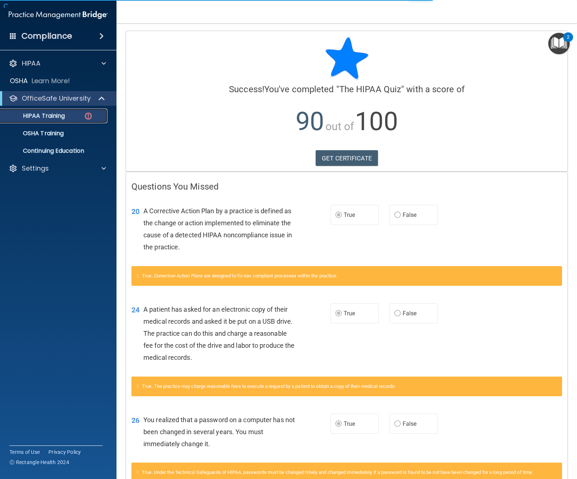
click at [57, 115] on p "HIPAA Training" at bounding box center [35, 115] width 60 height 7
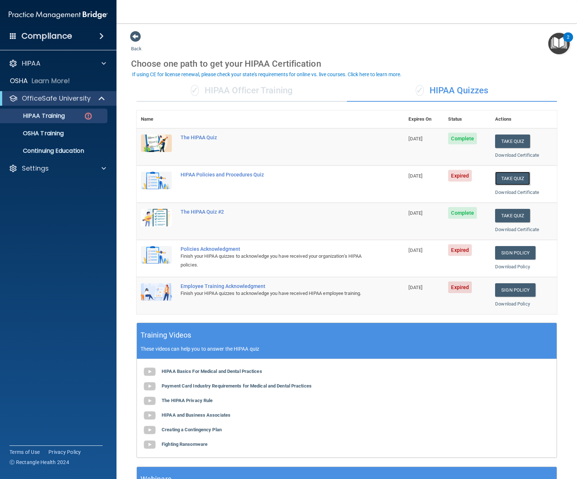
drag, startPoint x: 509, startPoint y: 178, endPoint x: 478, endPoint y: 179, distance: 30.6
click at [509, 178] on button "Take Quiz" at bounding box center [512, 178] width 35 height 13
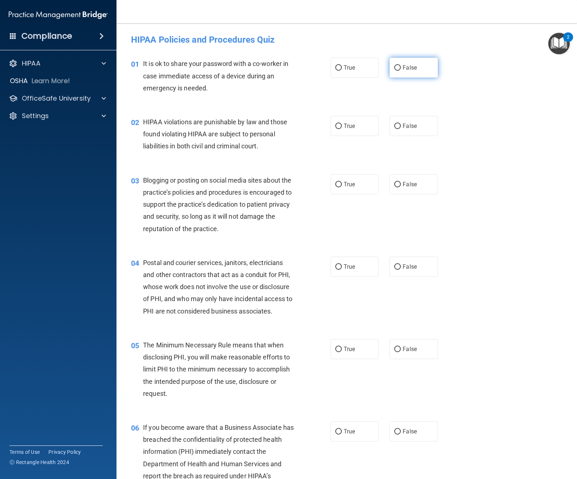
click at [393, 64] on label "False" at bounding box center [414, 68] width 48 height 20
click at [395, 65] on input "False" at bounding box center [398, 67] width 7 height 5
radio input "true"
click at [334, 129] on label "True" at bounding box center [355, 126] width 48 height 20
click at [335, 129] on input "True" at bounding box center [338, 125] width 7 height 5
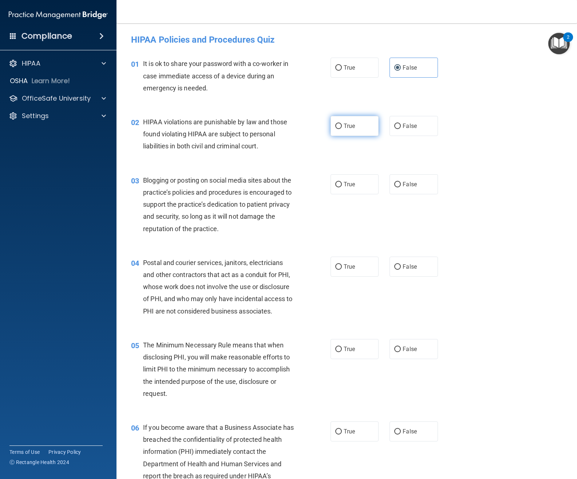
radio input "true"
click at [395, 184] on input "False" at bounding box center [398, 184] width 7 height 5
radio input "true"
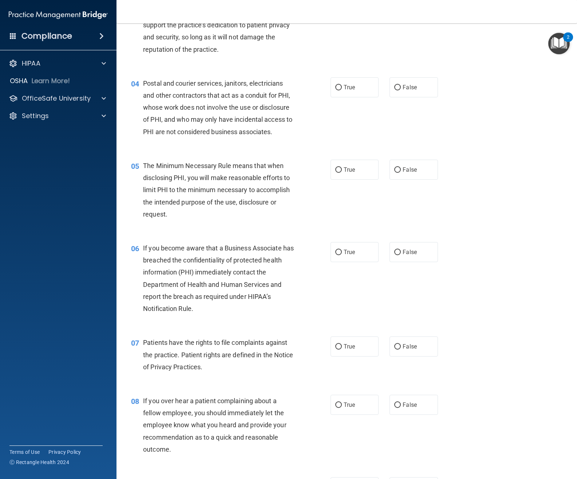
scroll to position [182, 0]
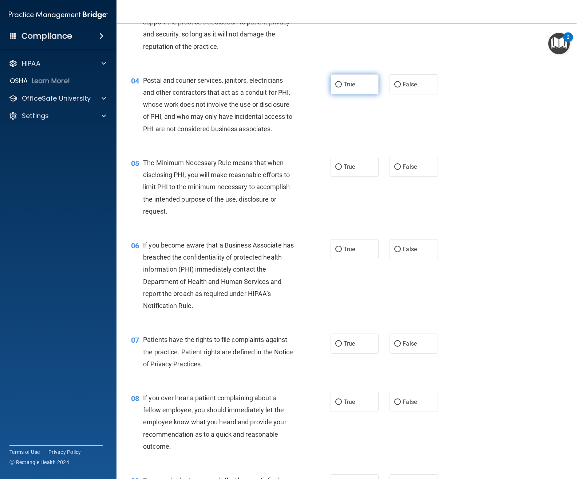
click at [338, 83] on input "True" at bounding box center [338, 84] width 7 height 5
radio input "true"
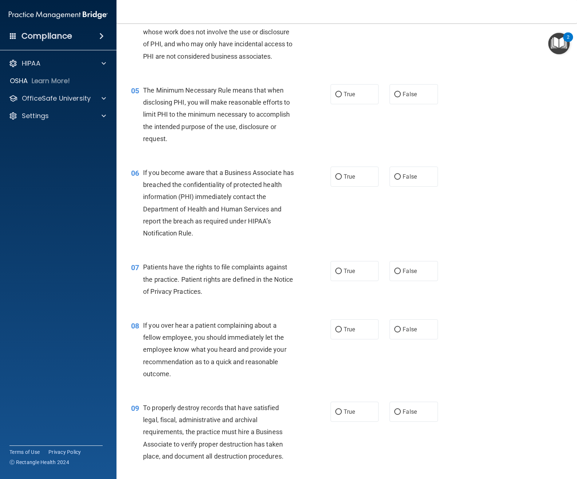
scroll to position [255, 0]
click at [335, 93] on input "True" at bounding box center [338, 93] width 7 height 5
radio input "true"
click at [335, 175] on input "True" at bounding box center [338, 176] width 7 height 5
radio input "true"
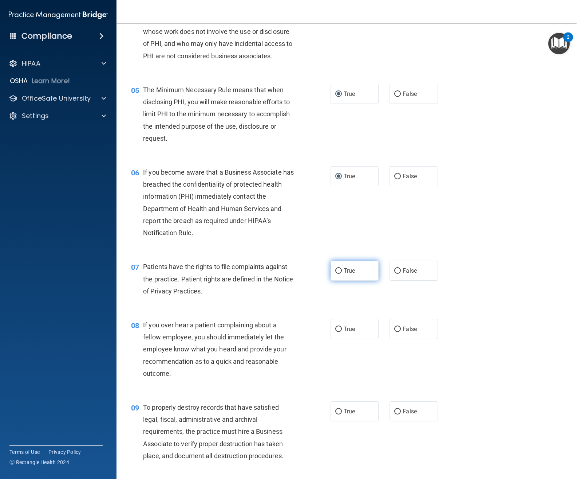
click at [335, 272] on input "True" at bounding box center [338, 270] width 7 height 5
radio input "true"
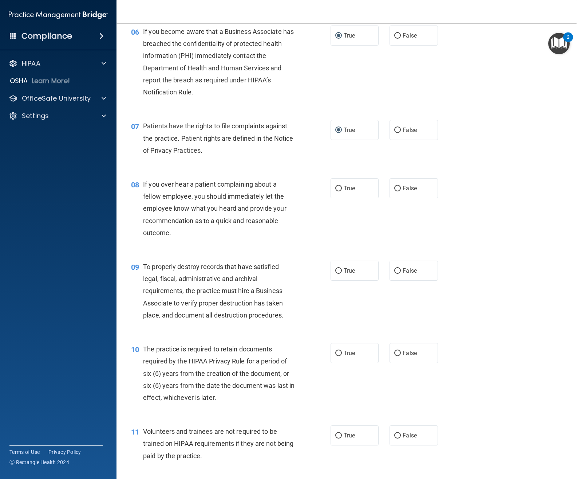
scroll to position [401, 0]
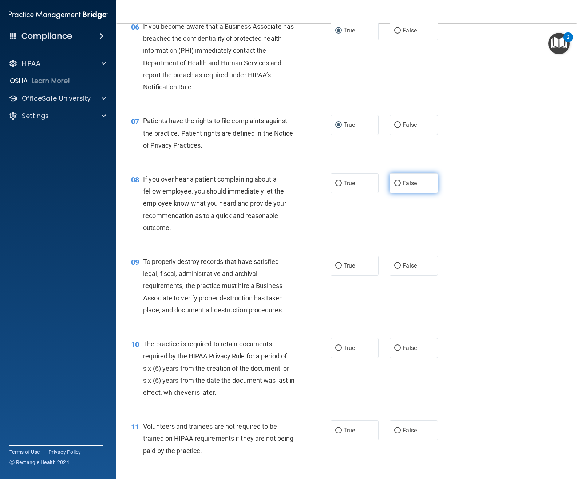
click at [396, 182] on input "False" at bounding box center [398, 183] width 7 height 5
radio input "true"
click at [395, 263] on input "False" at bounding box center [398, 265] width 7 height 5
radio input "true"
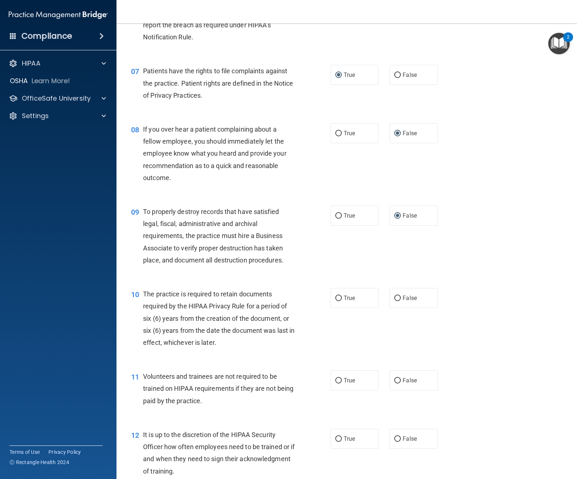
scroll to position [546, 0]
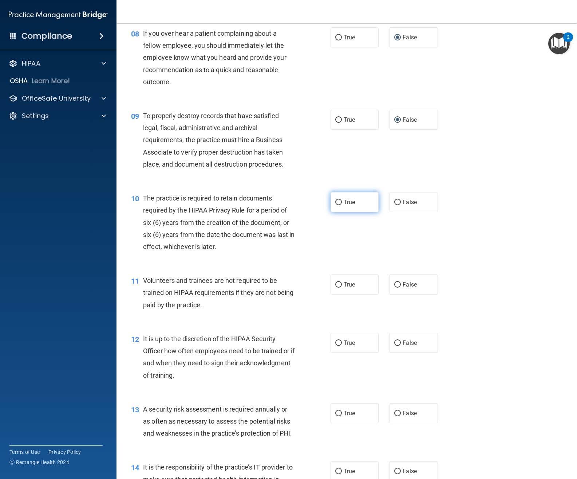
click at [337, 200] on input "True" at bounding box center [338, 202] width 7 height 5
radio input "true"
click at [398, 283] on input "False" at bounding box center [398, 284] width 7 height 5
radio input "true"
click at [395, 341] on input "False" at bounding box center [398, 342] width 7 height 5
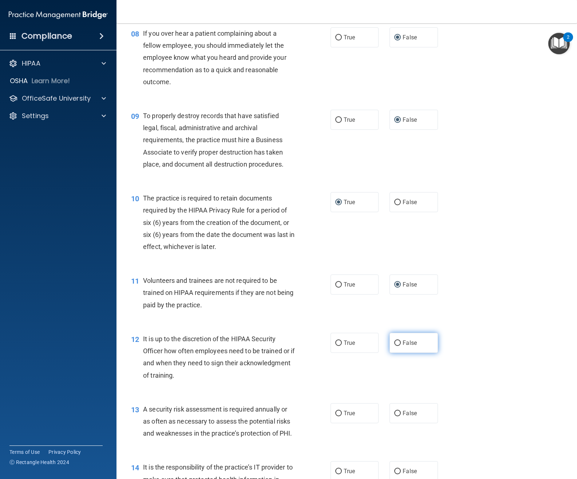
radio input "true"
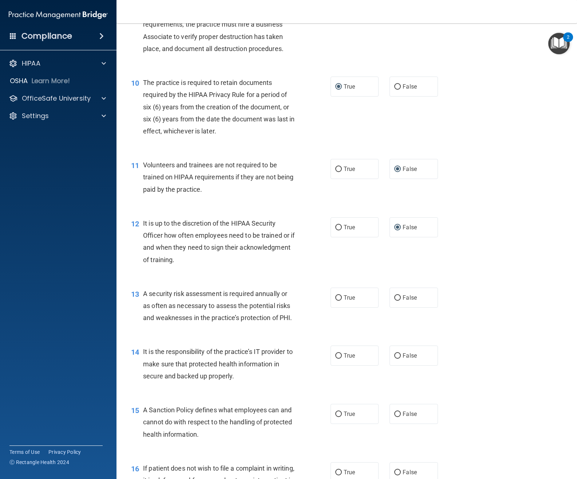
scroll to position [692, 0]
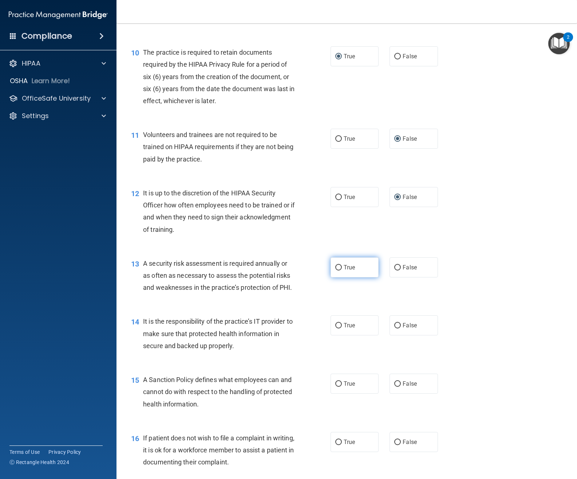
click at [335, 267] on input "True" at bounding box center [338, 267] width 7 height 5
radio input "true"
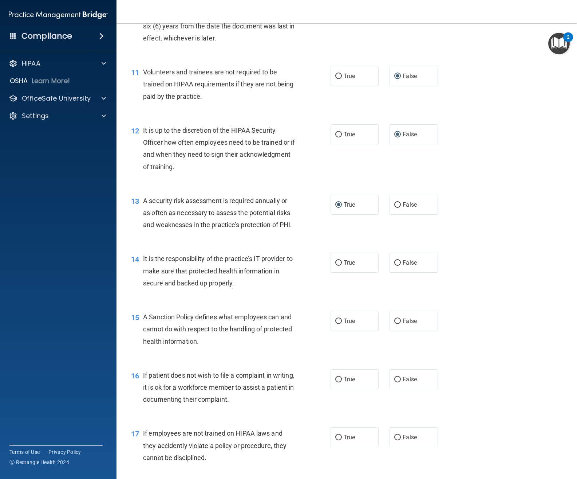
scroll to position [765, 0]
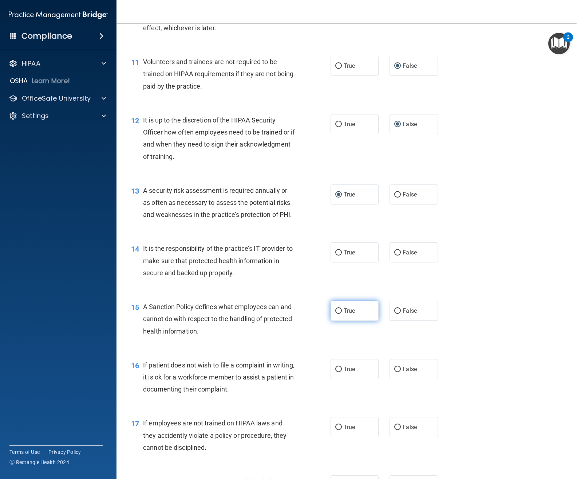
click at [335, 311] on input "True" at bounding box center [338, 310] width 7 height 5
radio input "true"
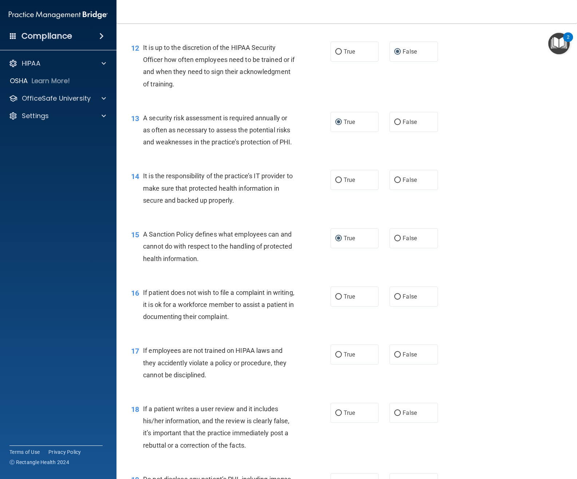
scroll to position [838, 0]
click at [335, 294] on input "True" at bounding box center [338, 296] width 7 height 5
radio input "true"
click at [395, 355] on input "False" at bounding box center [398, 354] width 7 height 5
radio input "true"
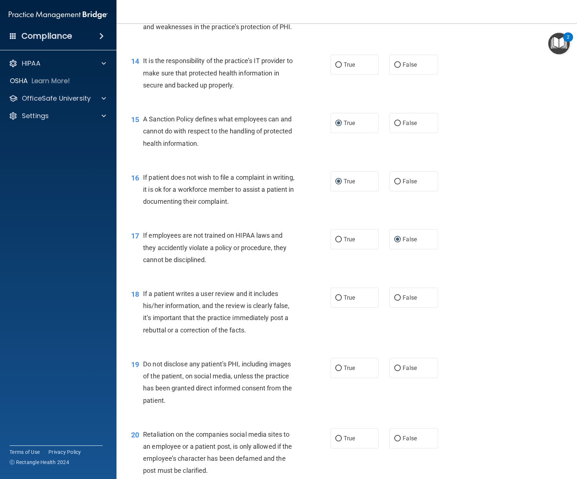
scroll to position [984, 0]
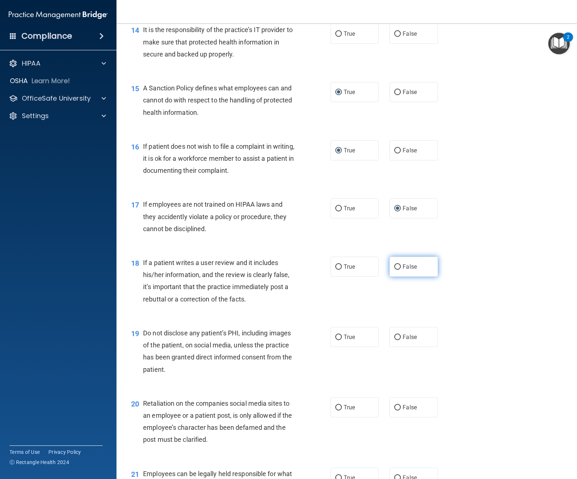
drag, startPoint x: 394, startPoint y: 266, endPoint x: 390, endPoint y: 267, distance: 3.9
click at [395, 266] on input "False" at bounding box center [398, 266] width 7 height 5
radio input "true"
click at [335, 267] on input "True" at bounding box center [338, 266] width 7 height 5
radio input "true"
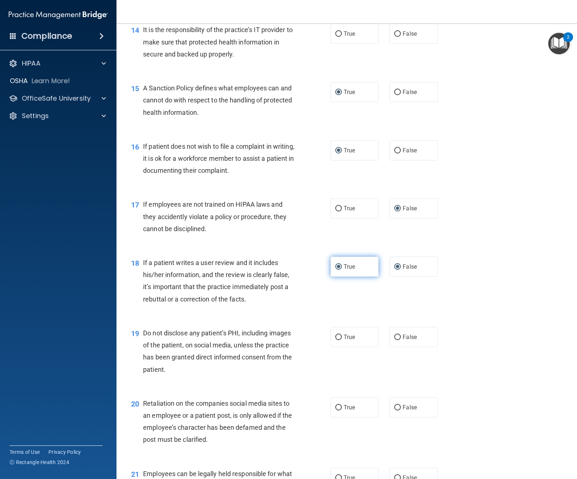
radio input "false"
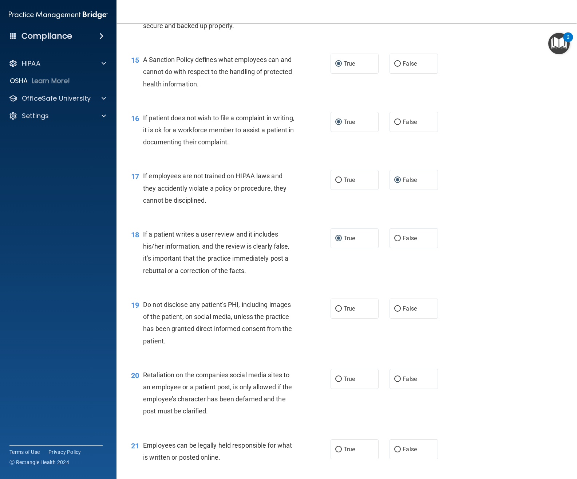
scroll to position [1056, 0]
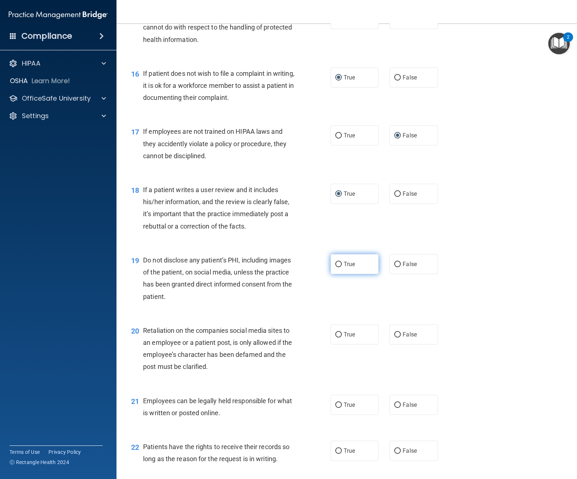
click at [335, 263] on input "True" at bounding box center [338, 264] width 7 height 5
radio input "true"
click at [336, 335] on input "True" at bounding box center [338, 334] width 7 height 5
radio input "true"
click at [395, 333] on input "False" at bounding box center [398, 334] width 7 height 5
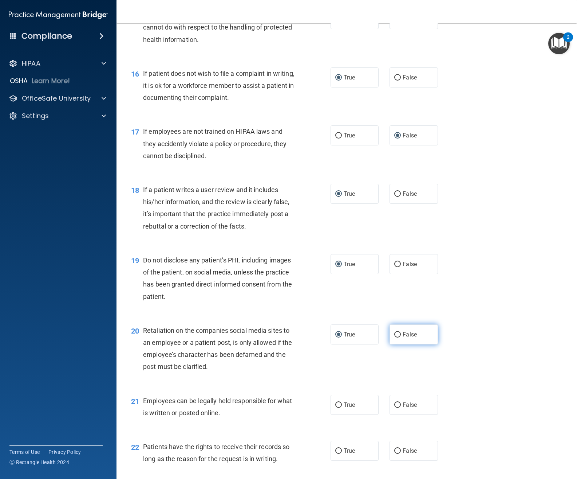
radio input "true"
radio input "false"
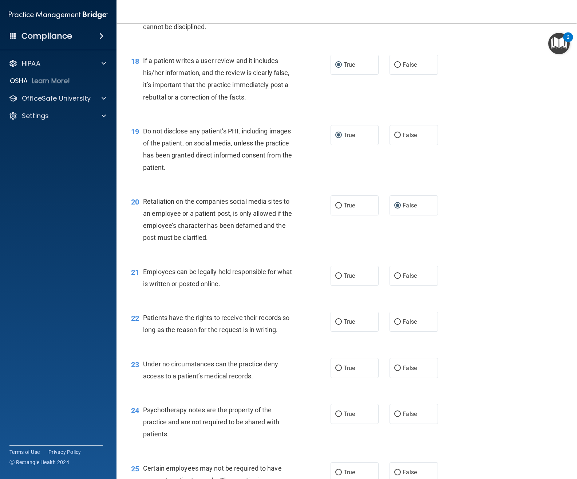
scroll to position [1202, 0]
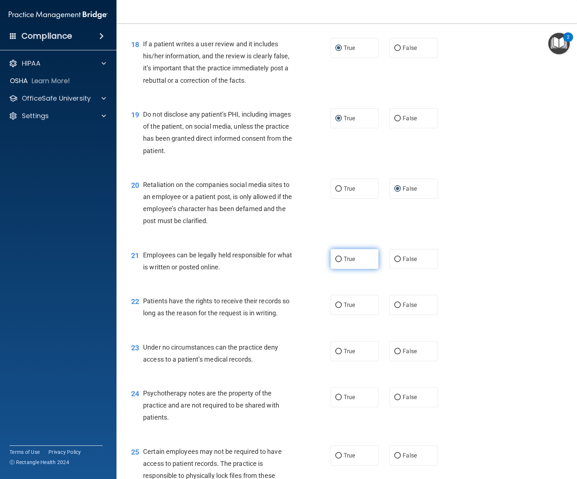
click at [337, 258] on input "True" at bounding box center [338, 258] width 7 height 5
radio input "true"
click at [395, 304] on input "False" at bounding box center [398, 304] width 7 height 5
radio input "true"
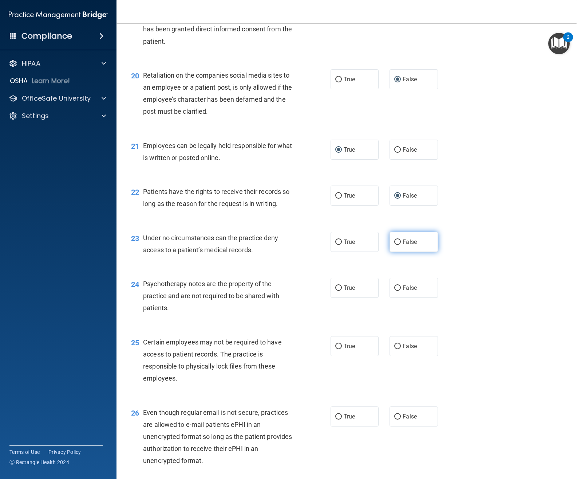
click at [395, 243] on input "False" at bounding box center [398, 241] width 7 height 5
radio input "true"
click at [335, 287] on input "True" at bounding box center [338, 287] width 7 height 5
radio input "true"
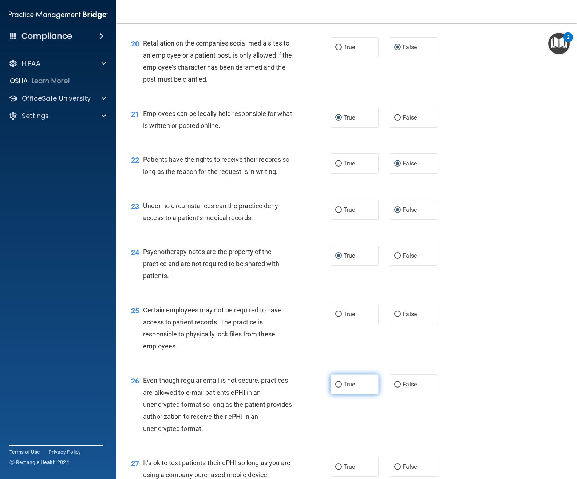
scroll to position [1384, 0]
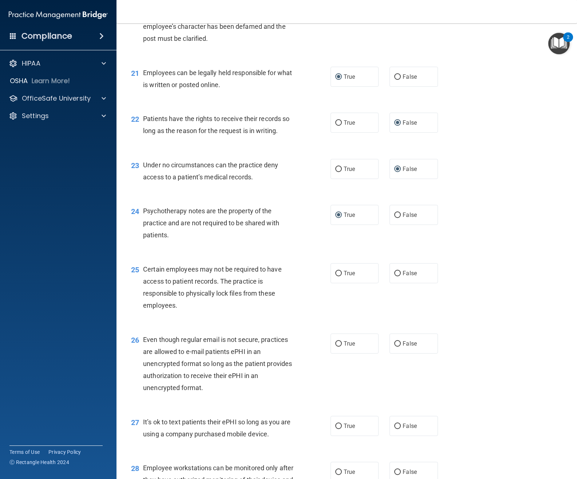
drag, startPoint x: 335, startPoint y: 272, endPoint x: 317, endPoint y: 301, distance: 34.6
click at [335, 272] on input "True" at bounding box center [338, 273] width 7 height 5
radio input "true"
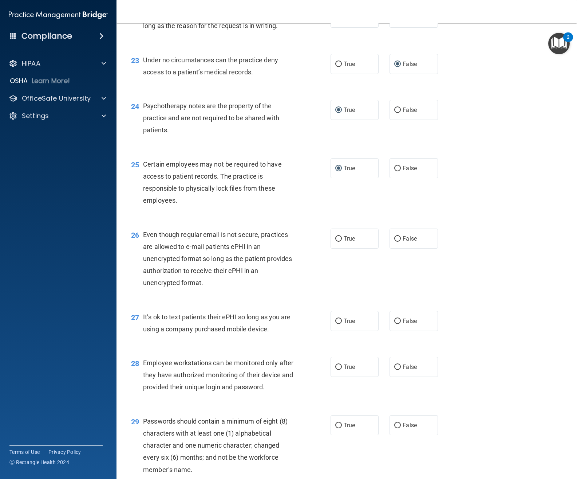
scroll to position [1494, 0]
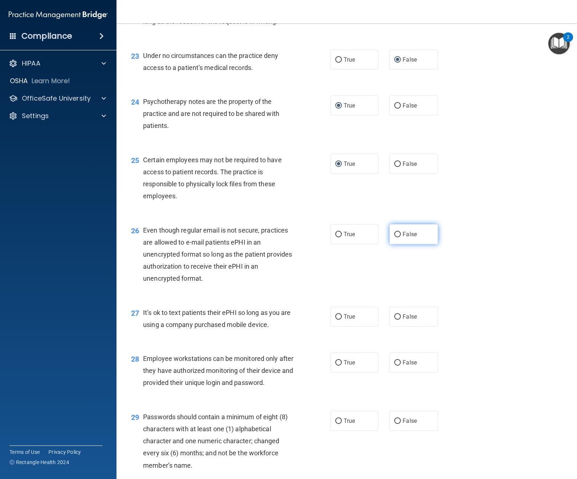
click at [395, 232] on input "False" at bounding box center [398, 234] width 7 height 5
radio input "true"
click at [337, 232] on input "True" at bounding box center [338, 234] width 7 height 5
radio input "true"
radio input "false"
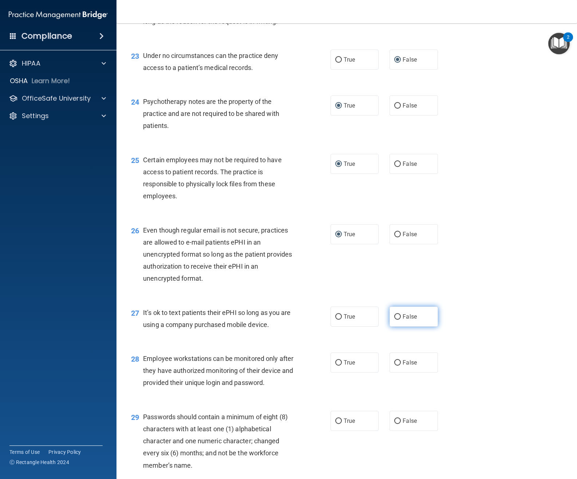
click at [396, 315] on input "False" at bounding box center [398, 316] width 7 height 5
radio input "true"
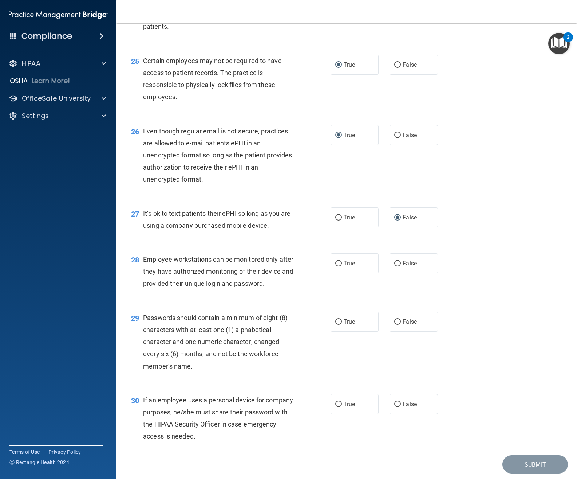
scroll to position [1603, 0]
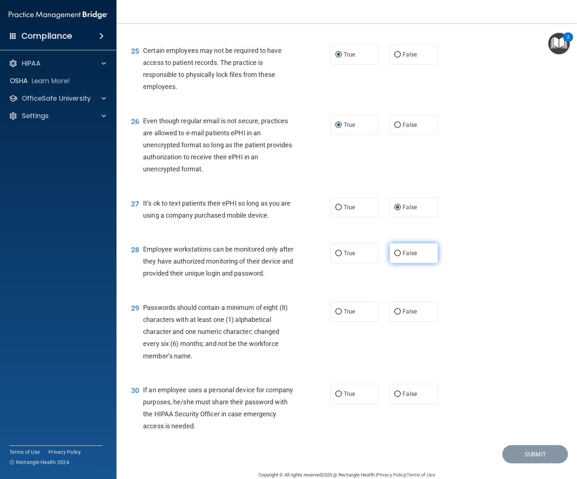
click at [395, 252] on input "False" at bounding box center [398, 253] width 7 height 5
radio input "true"
click at [335, 314] on input "True" at bounding box center [338, 311] width 7 height 5
radio input "true"
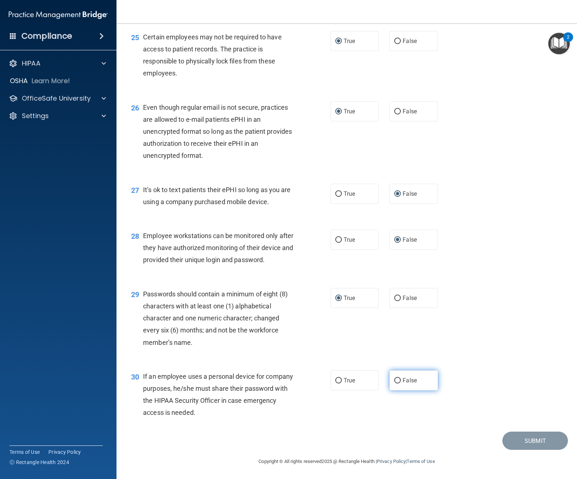
click at [395, 380] on input "False" at bounding box center [398, 380] width 7 height 5
radio input "true"
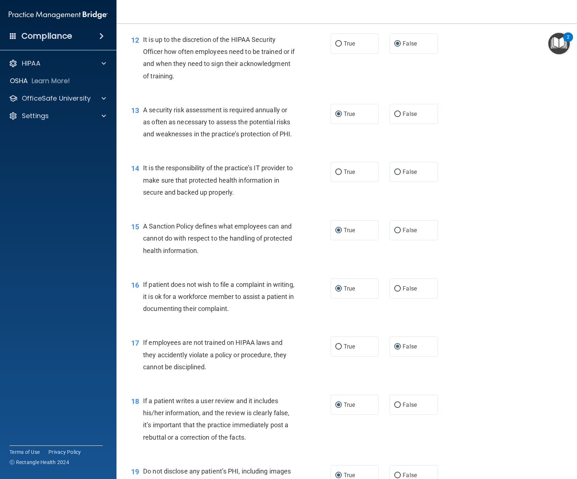
scroll to position [827, 0]
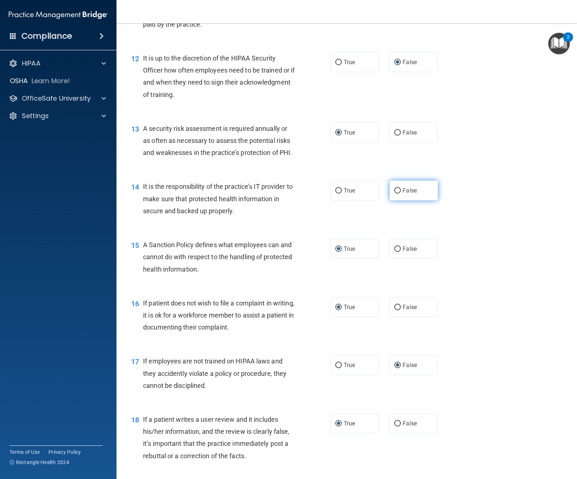
click at [392, 187] on label "False" at bounding box center [414, 190] width 48 height 20
click at [398, 190] on input "False" at bounding box center [398, 190] width 7 height 5
radio input "true"
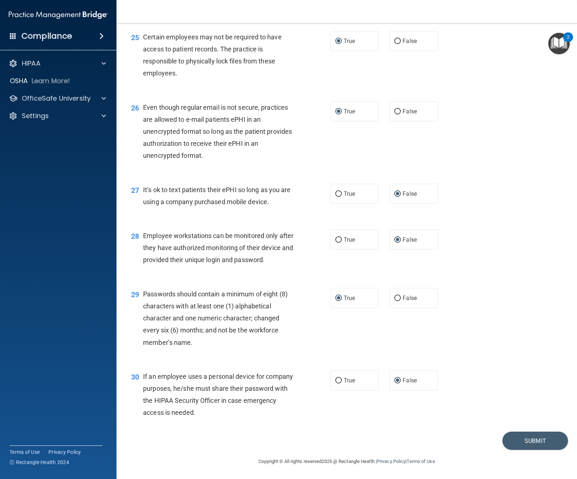
scroll to position [1628, 0]
drag, startPoint x: 517, startPoint y: 438, endPoint x: 517, endPoint y: 429, distance: 8.4
click at [517, 438] on button "Submit" at bounding box center [536, 440] width 66 height 19
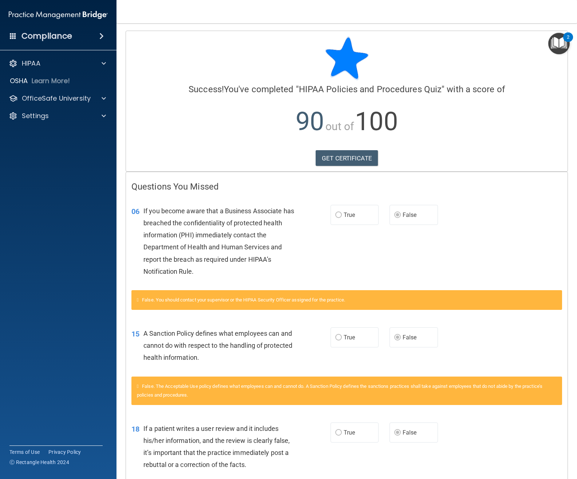
drag, startPoint x: 43, startPoint y: 37, endPoint x: 58, endPoint y: 39, distance: 15.2
click at [43, 37] on h4 "Compliance" at bounding box center [46, 36] width 51 height 10
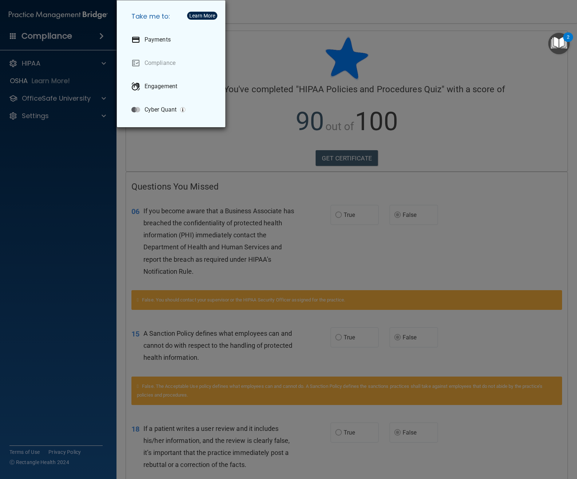
click at [298, 46] on div "Take me to: Payments Compliance Engagement Cyber Quant" at bounding box center [288, 239] width 577 height 479
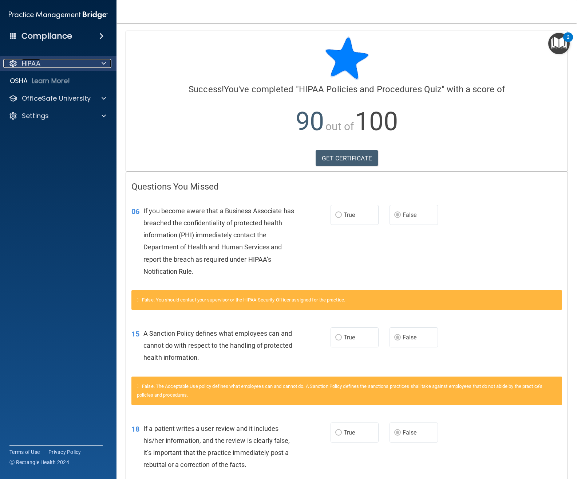
click at [32, 65] on p "HIPAA" at bounding box center [31, 63] width 19 height 9
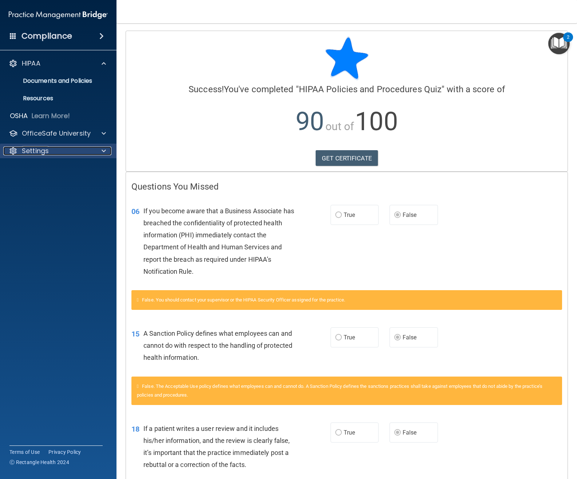
click at [49, 147] on div "Settings" at bounding box center [48, 150] width 90 height 9
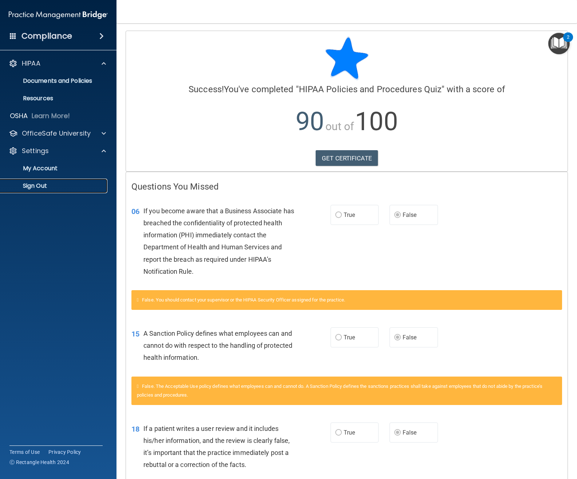
click at [41, 187] on p "Sign Out" at bounding box center [54, 185] width 99 height 7
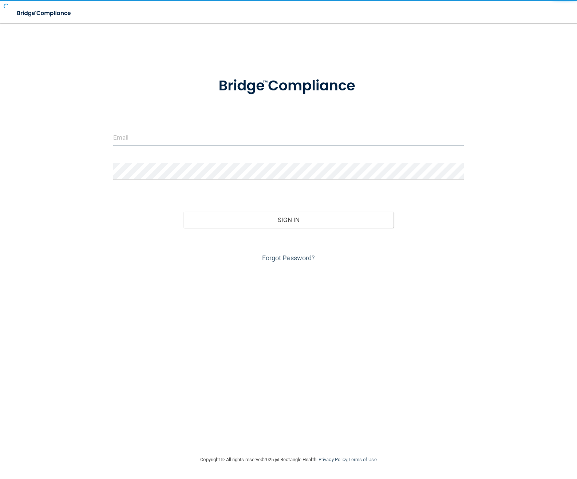
type input "[PERSON_NAME][EMAIL_ADDRESS][PERSON_NAME][DOMAIN_NAME]"
